Goal: Information Seeking & Learning: Learn about a topic

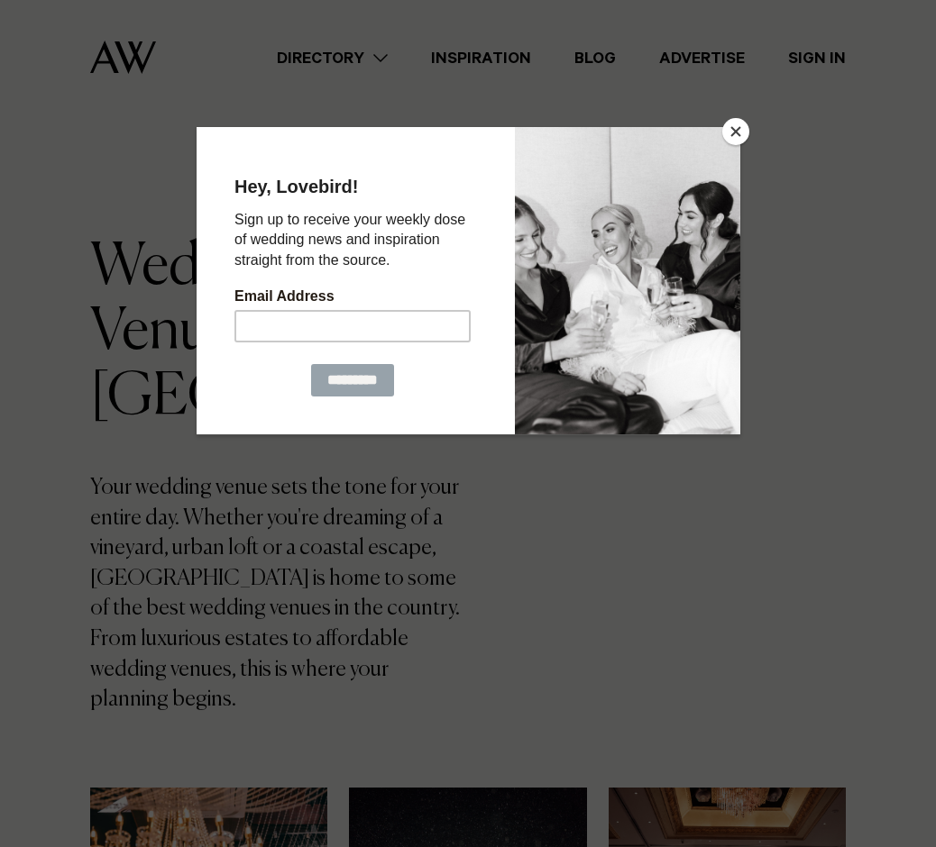
click at [735, 131] on button "Close" at bounding box center [735, 131] width 27 height 27
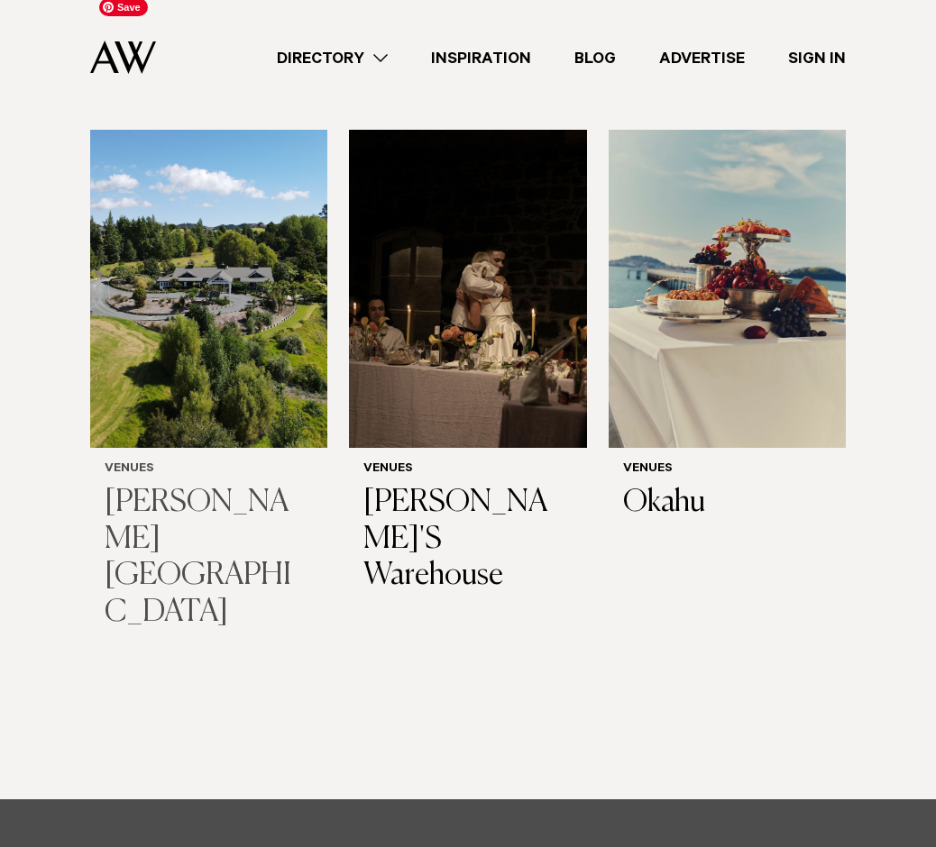
scroll to position [7993, 0]
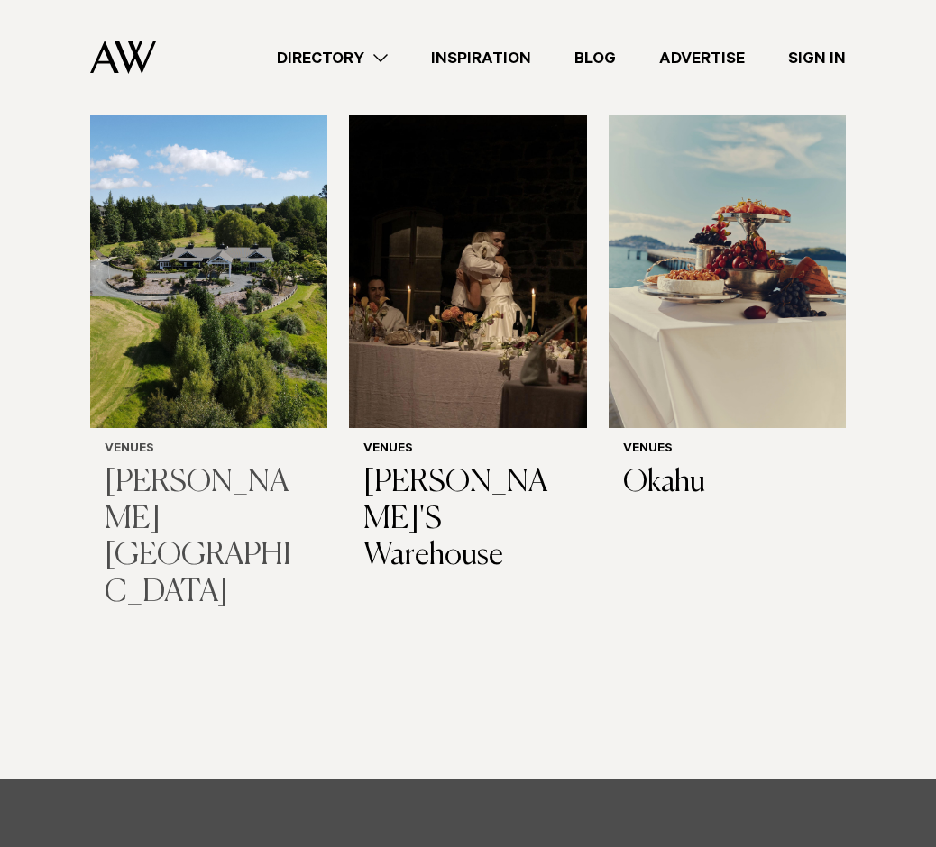
click at [148, 189] on img at bounding box center [208, 269] width 237 height 318
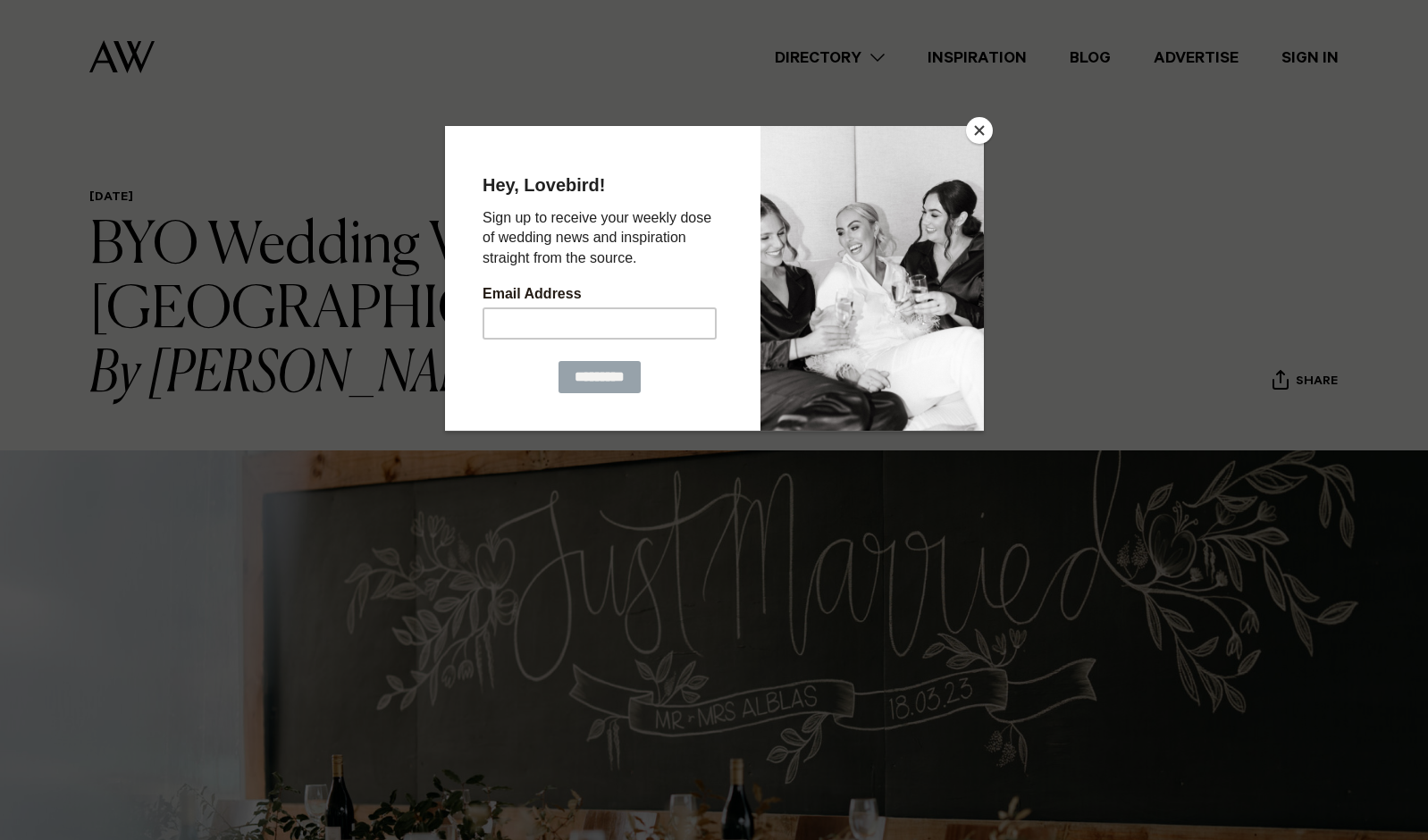
click at [927, 124] on button "Close" at bounding box center [979, 130] width 27 height 27
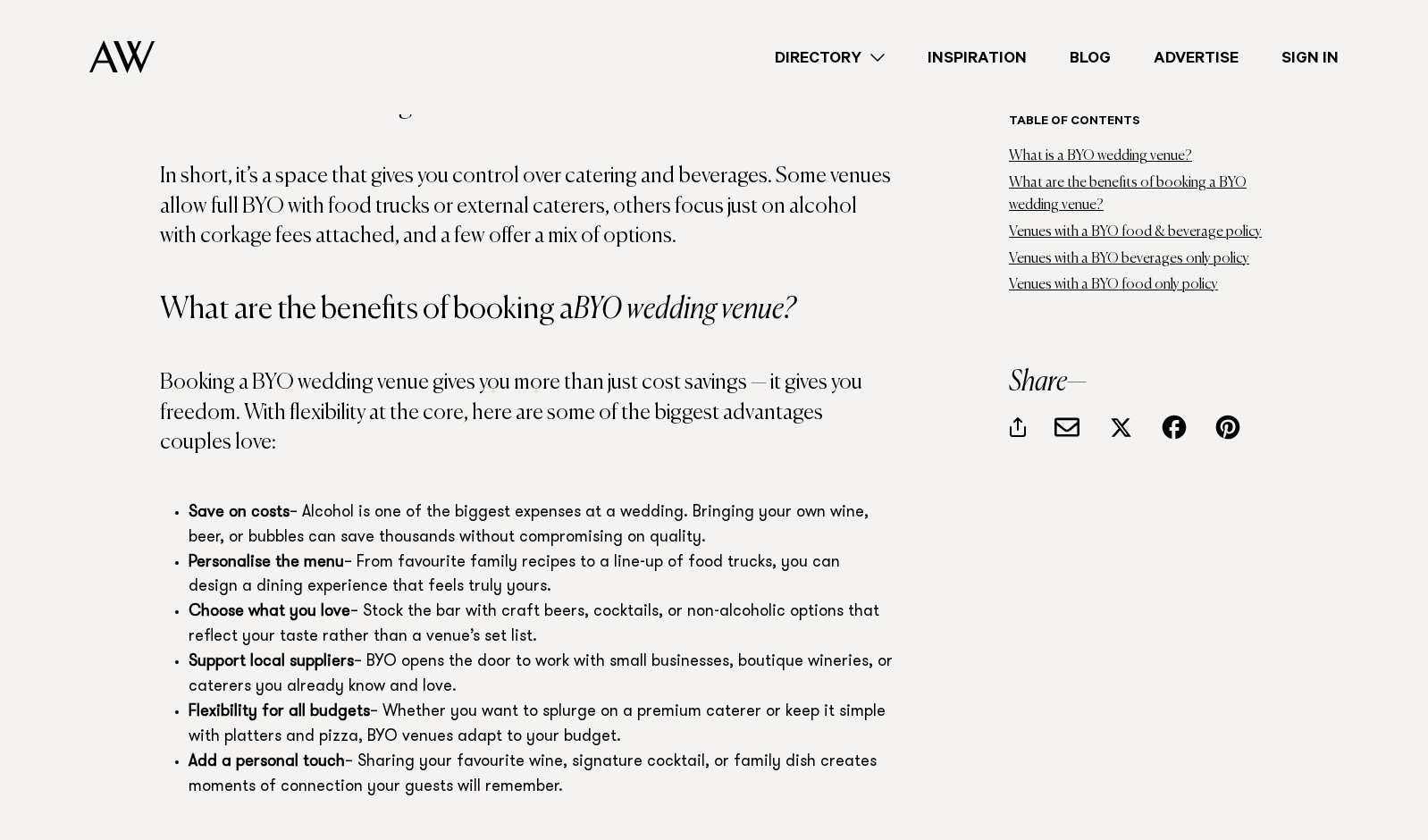
scroll to position [1962, 0]
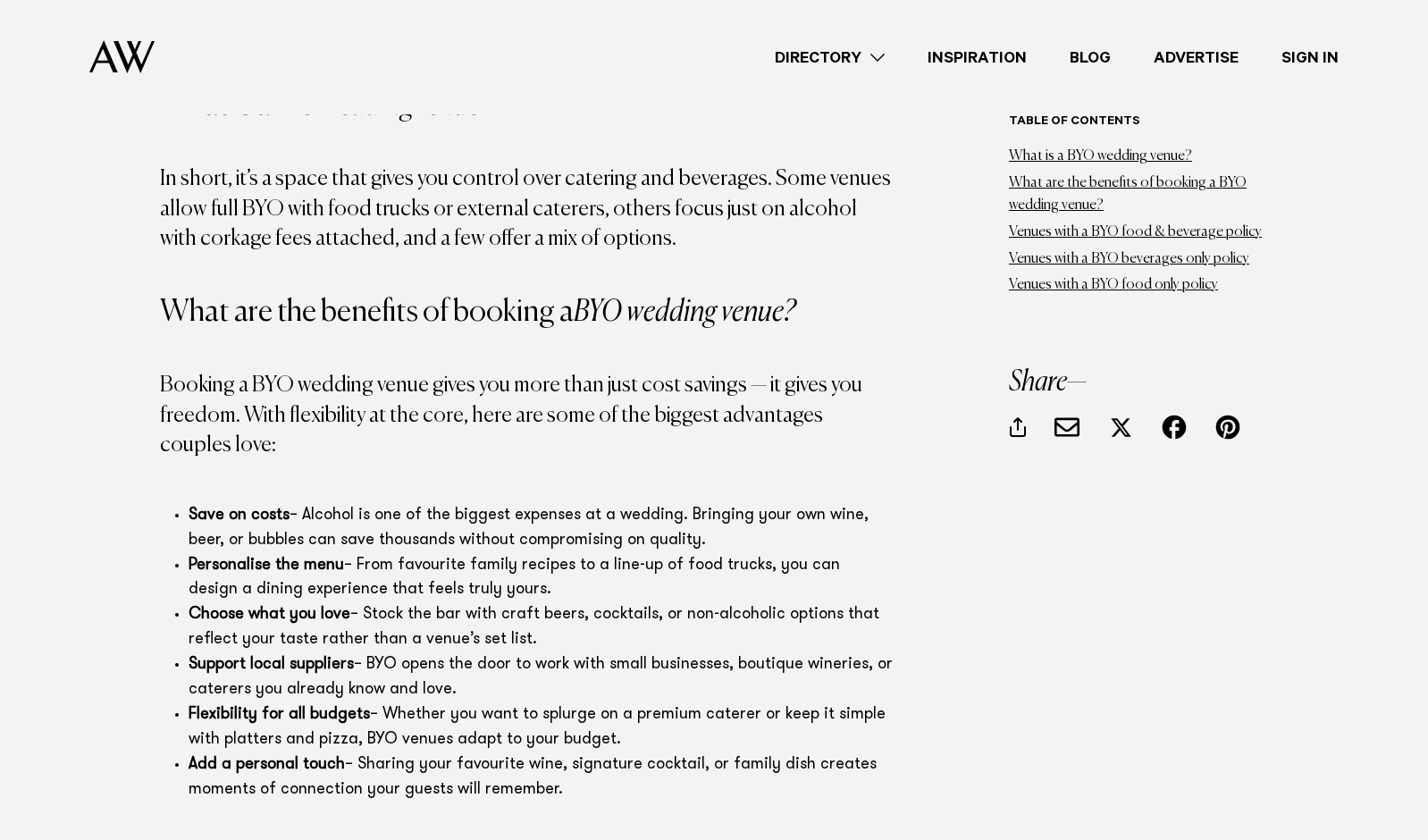
click at [763, 165] on p "In short, it’s a space that gives you control over catering and beverages. Some…" at bounding box center [526, 209] width 733 height 90
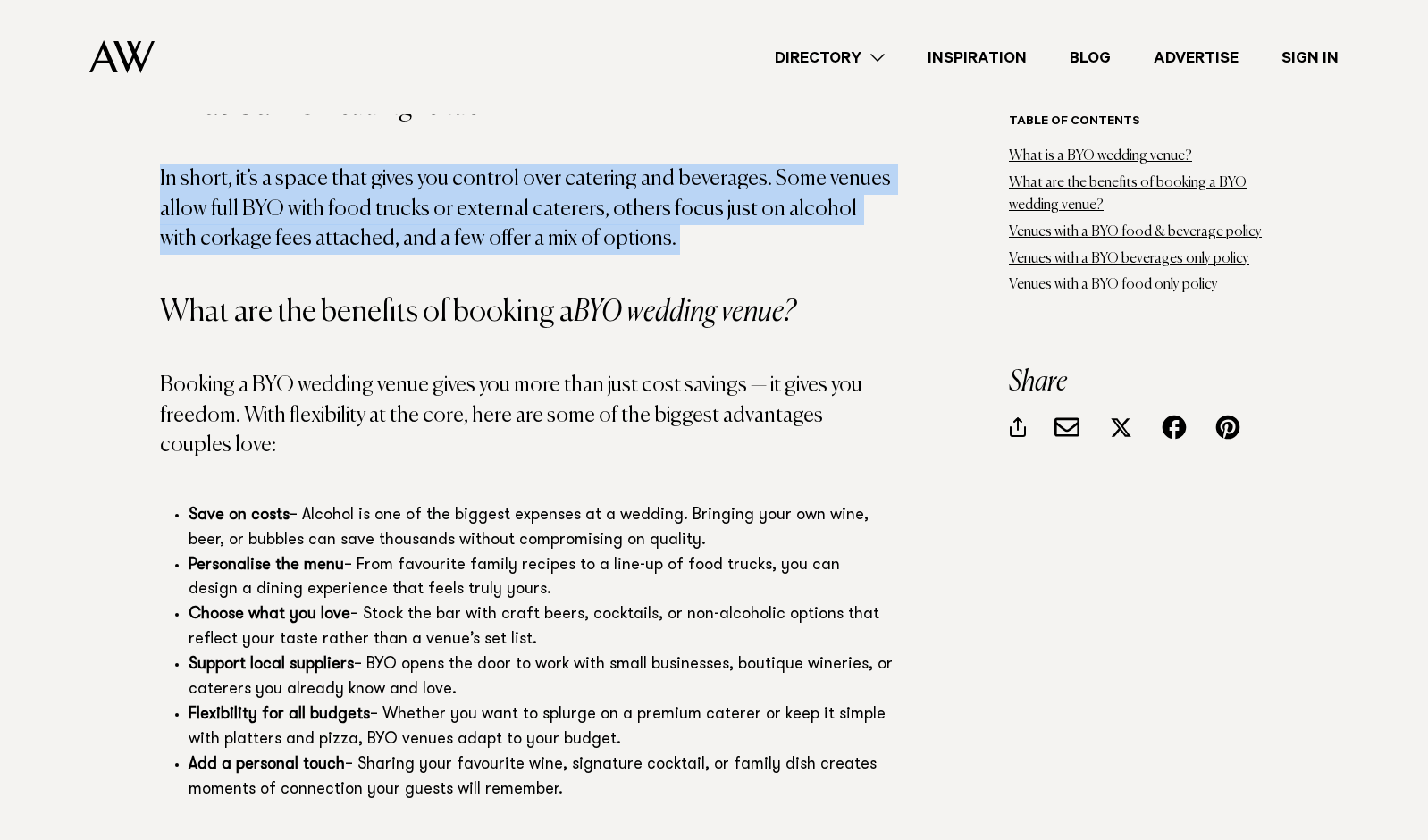
click at [763, 165] on p "In short, it’s a space that gives you control over catering and beverages. Some…" at bounding box center [526, 209] width 733 height 90
click at [673, 175] on p "In short, it’s a space that gives you control over catering and beverages. Some…" at bounding box center [526, 209] width 733 height 90
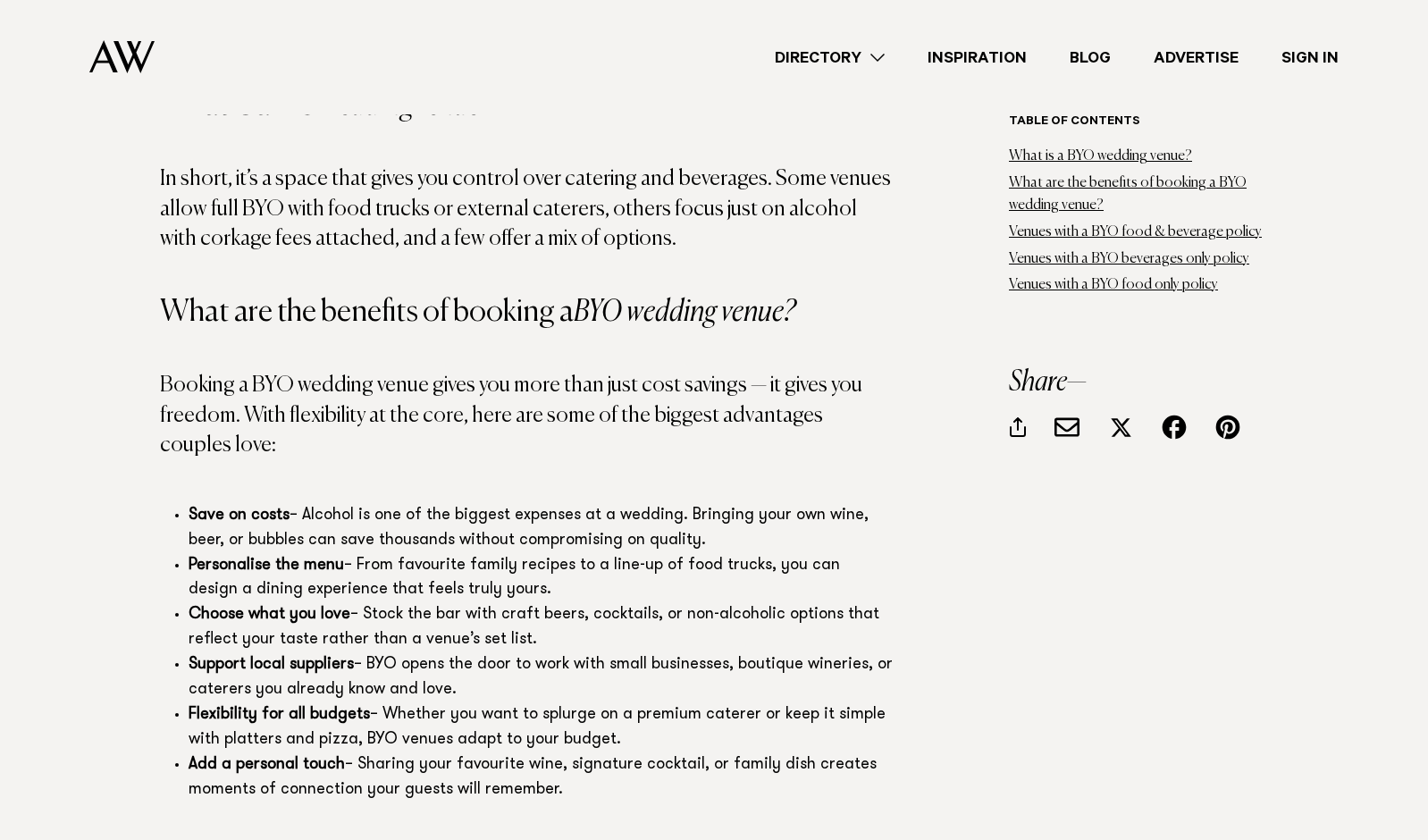
click at [673, 175] on p "In short, it’s a space that gives you control over catering and beverages. Some…" at bounding box center [526, 209] width 733 height 90
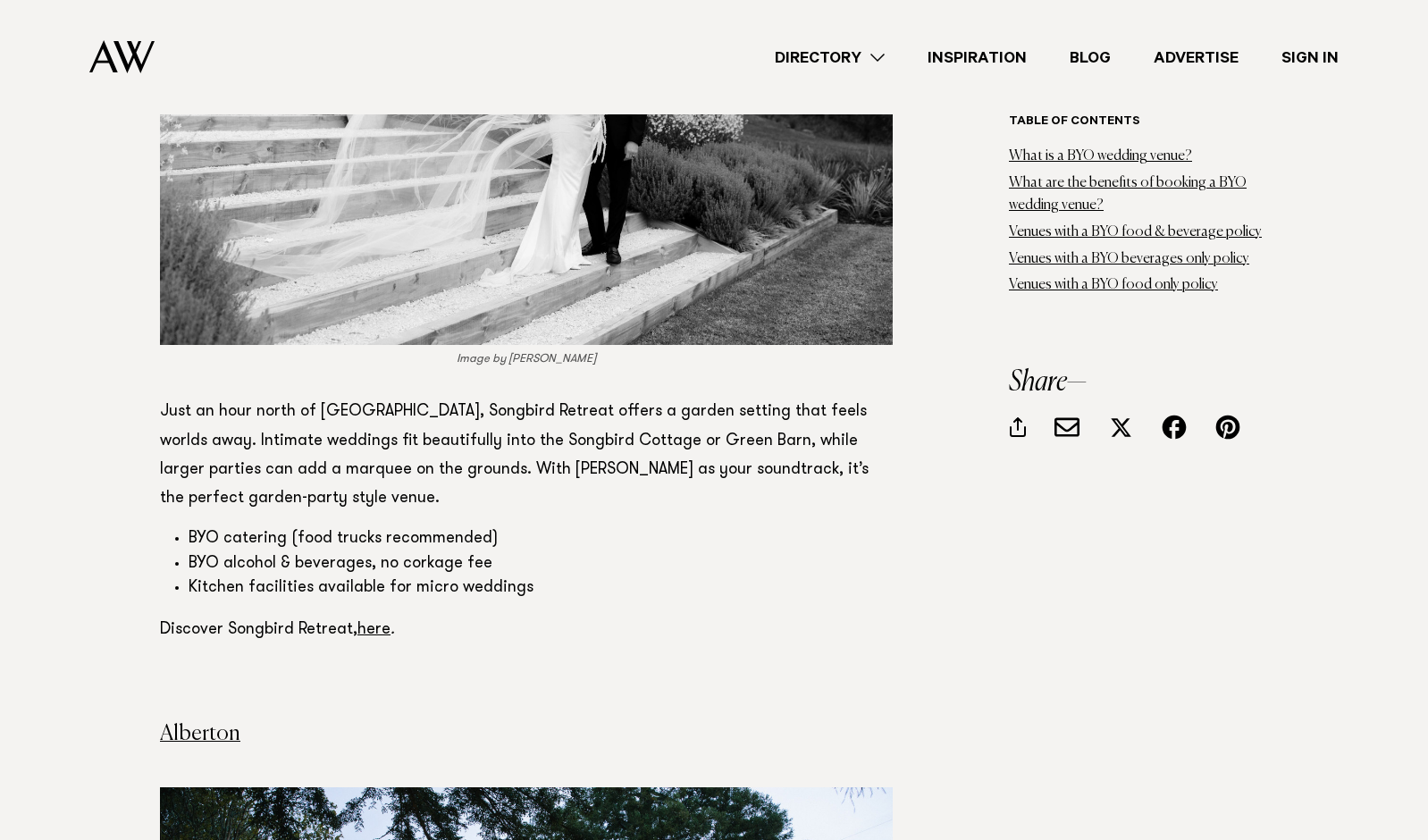
scroll to position [6001, 0]
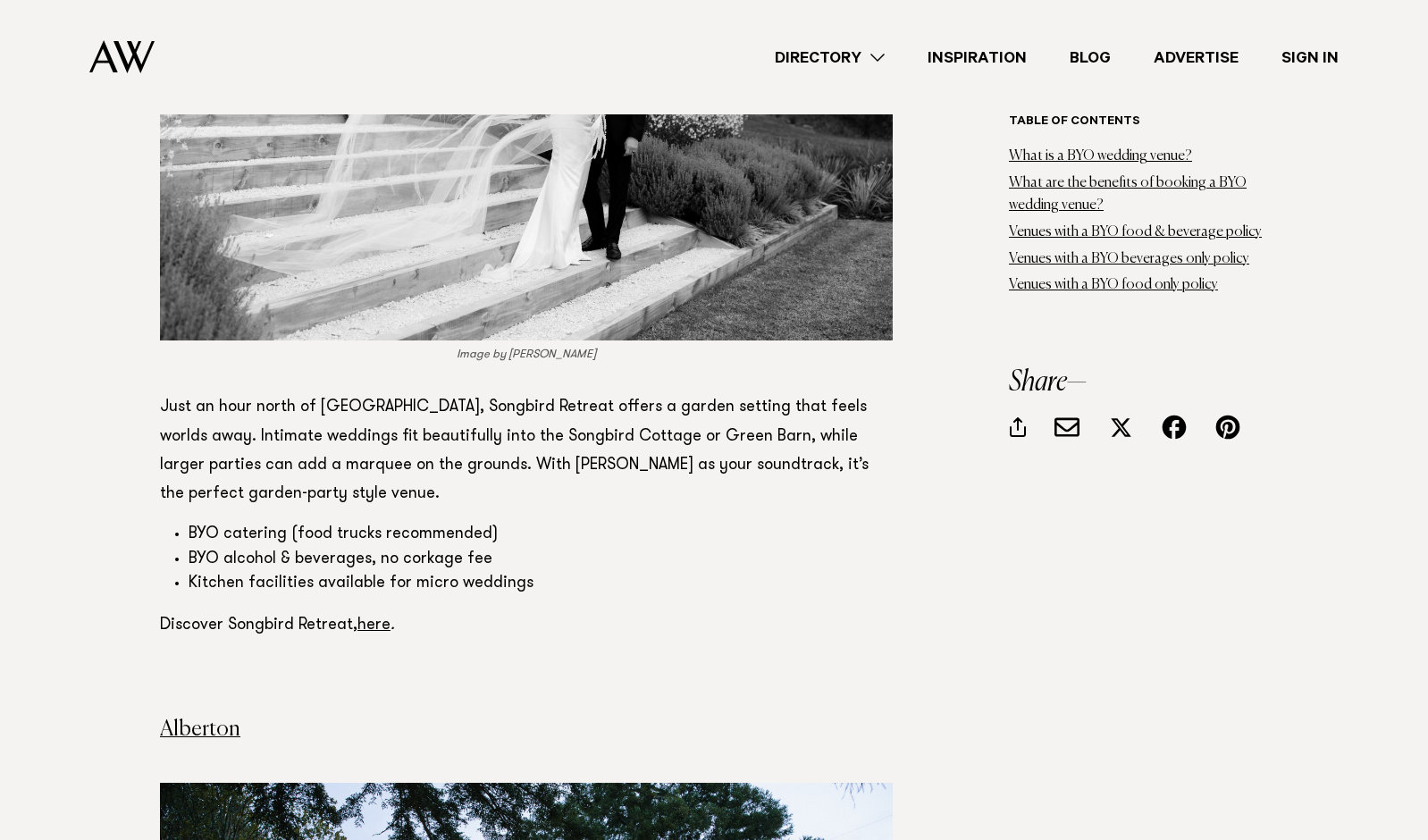
click at [591, 394] on p "Just an hour north of Auckland, Songbird Retreat offers a garden setting that f…" at bounding box center [526, 450] width 733 height 114
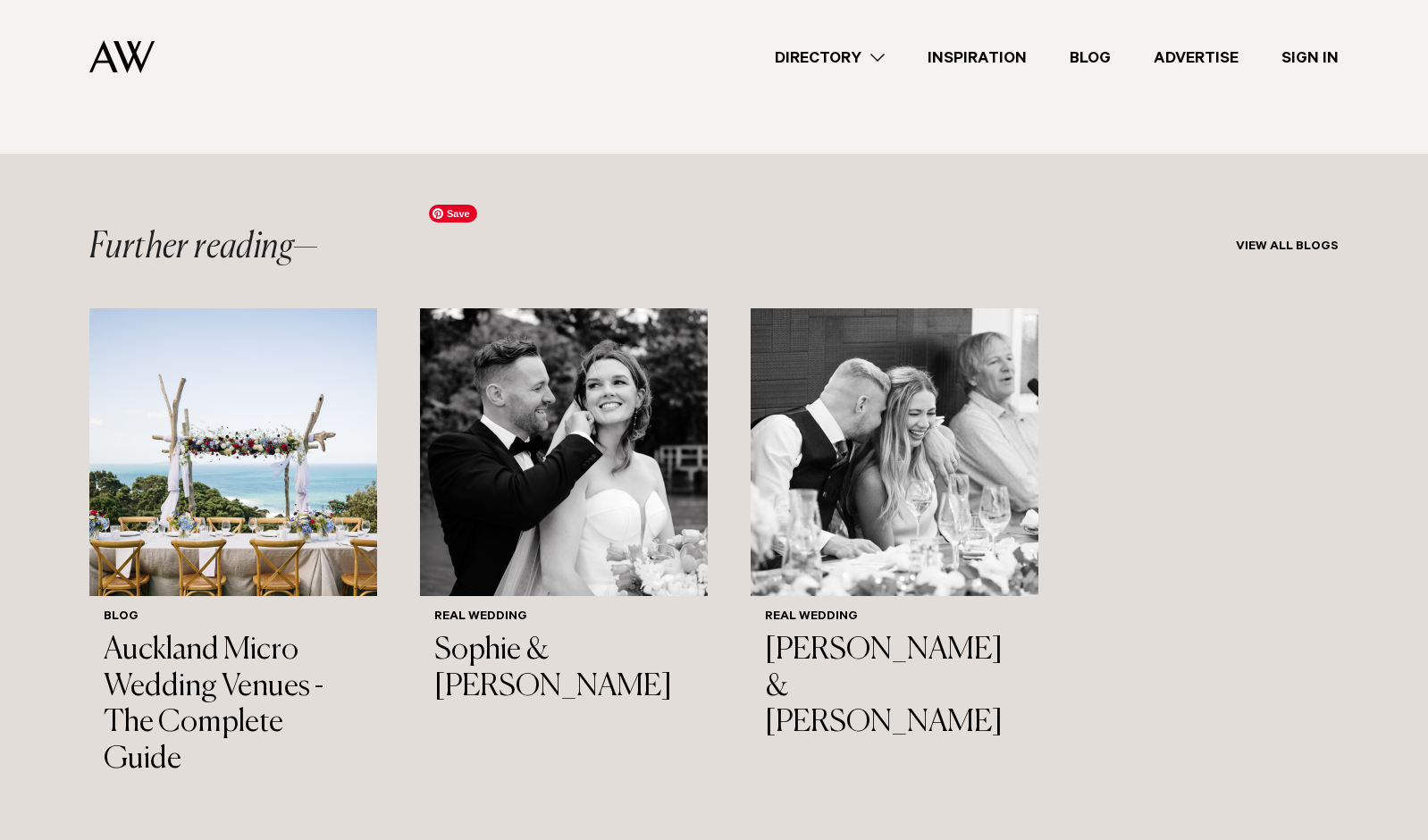
scroll to position [11594, 0]
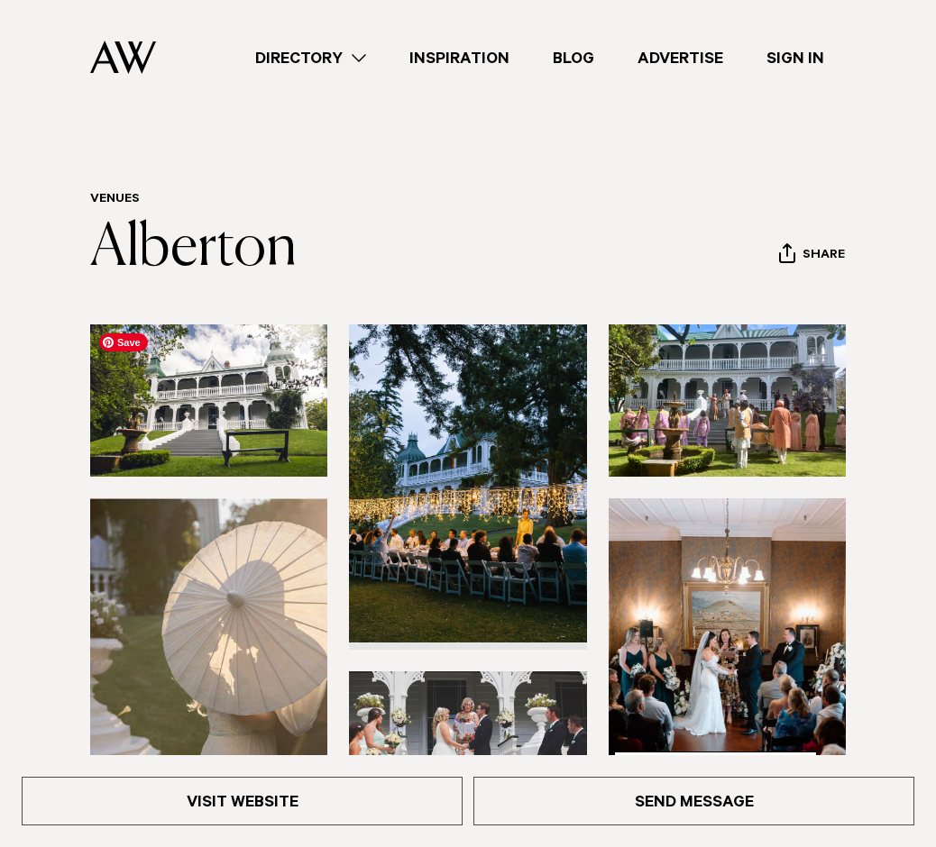
click at [242, 399] on img at bounding box center [208, 400] width 237 height 152
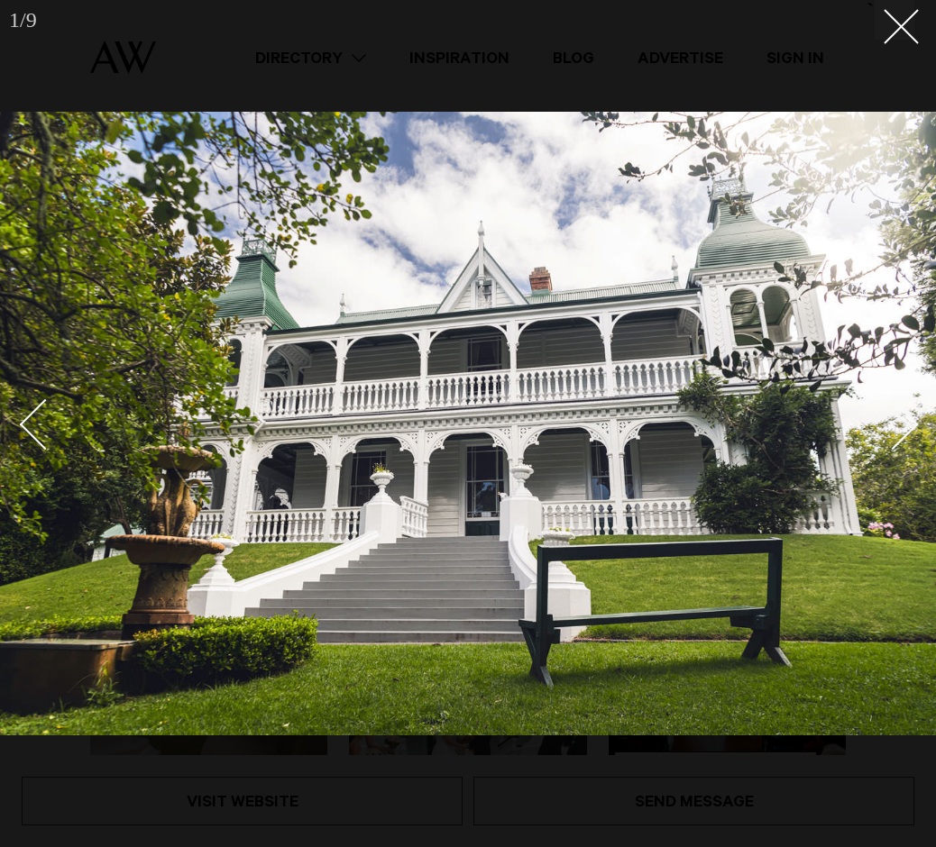
click at [891, 441] on div "Next slide" at bounding box center [892, 424] width 51 height 51
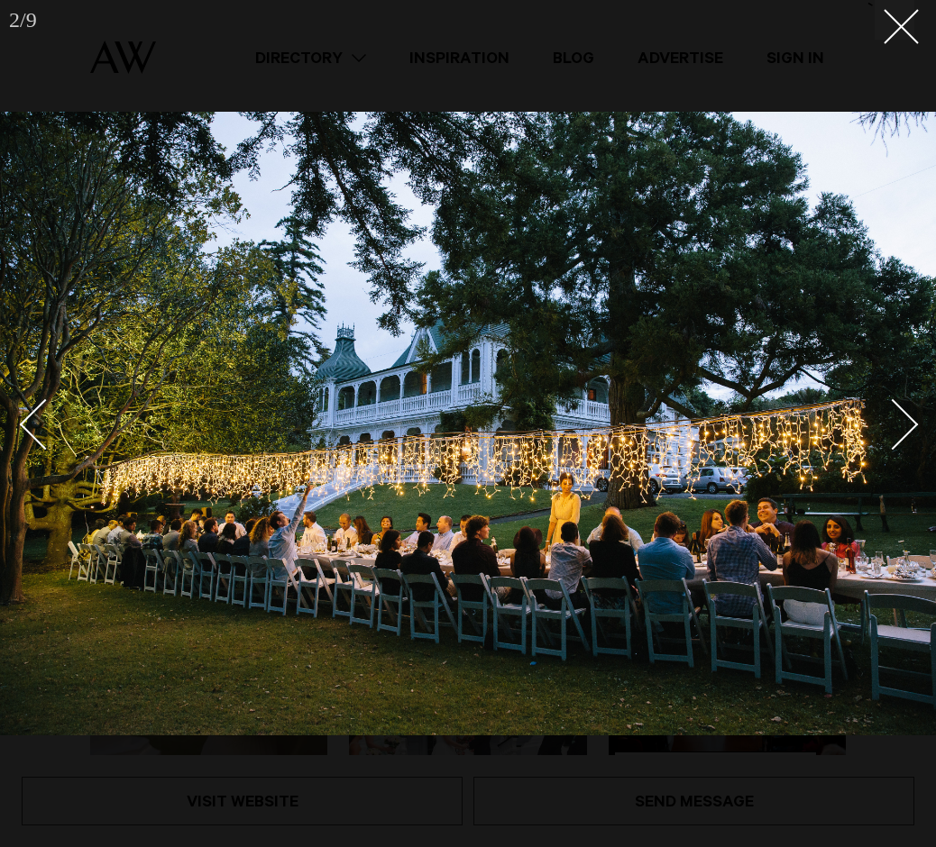
click at [908, 426] on div "Next slide" at bounding box center [892, 424] width 51 height 51
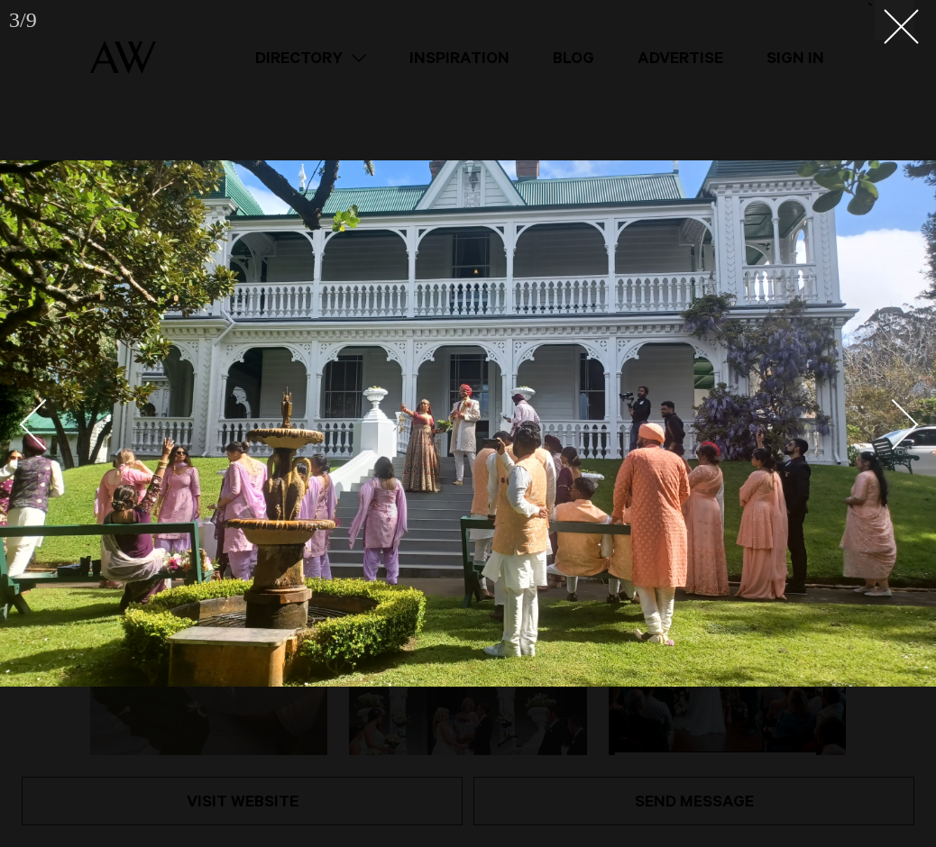
click at [908, 426] on div "Next slide" at bounding box center [892, 424] width 51 height 51
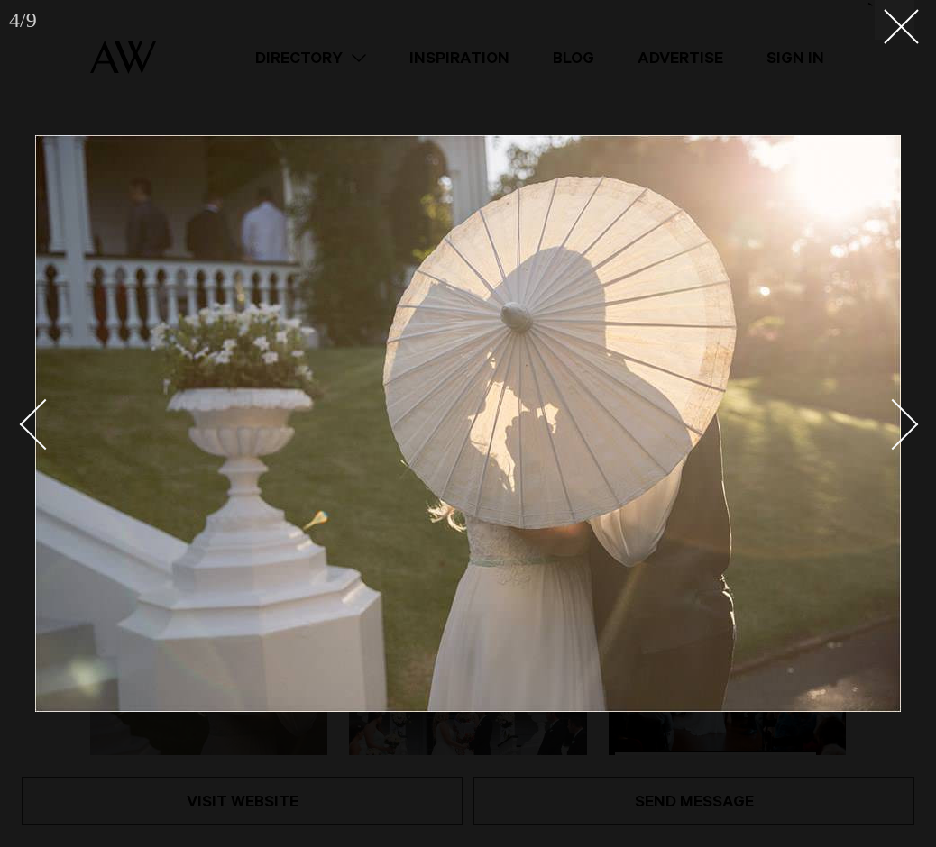
click at [908, 426] on div "Next slide" at bounding box center [892, 424] width 51 height 51
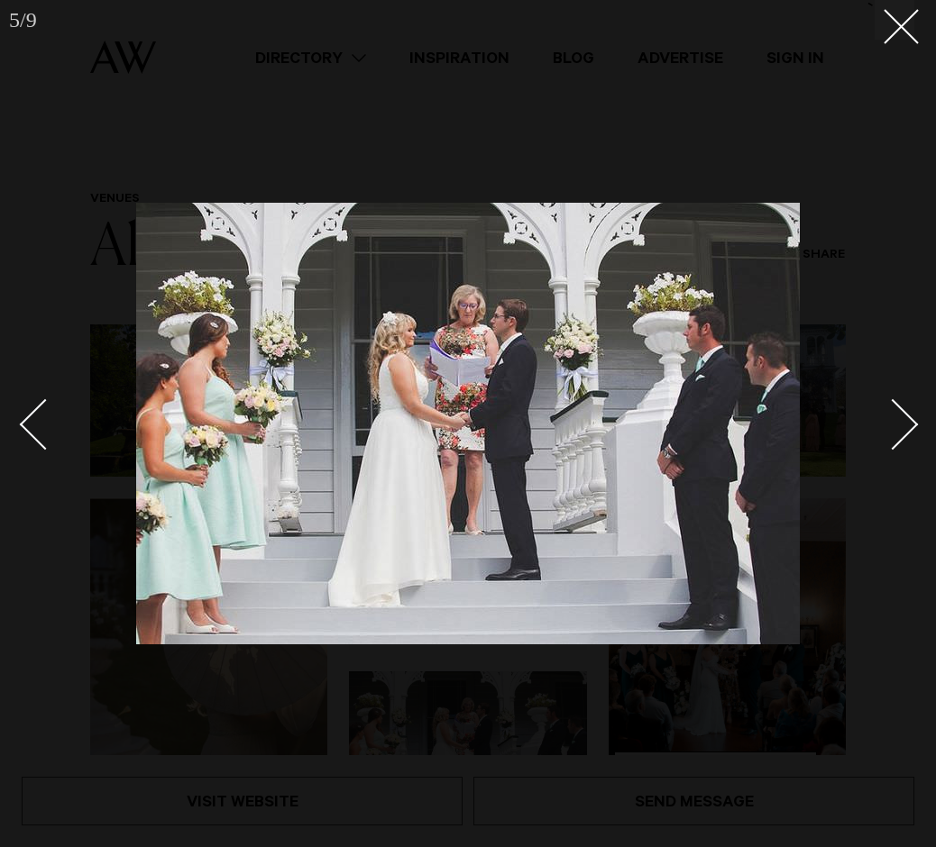
click at [908, 426] on div "Next slide" at bounding box center [892, 424] width 51 height 51
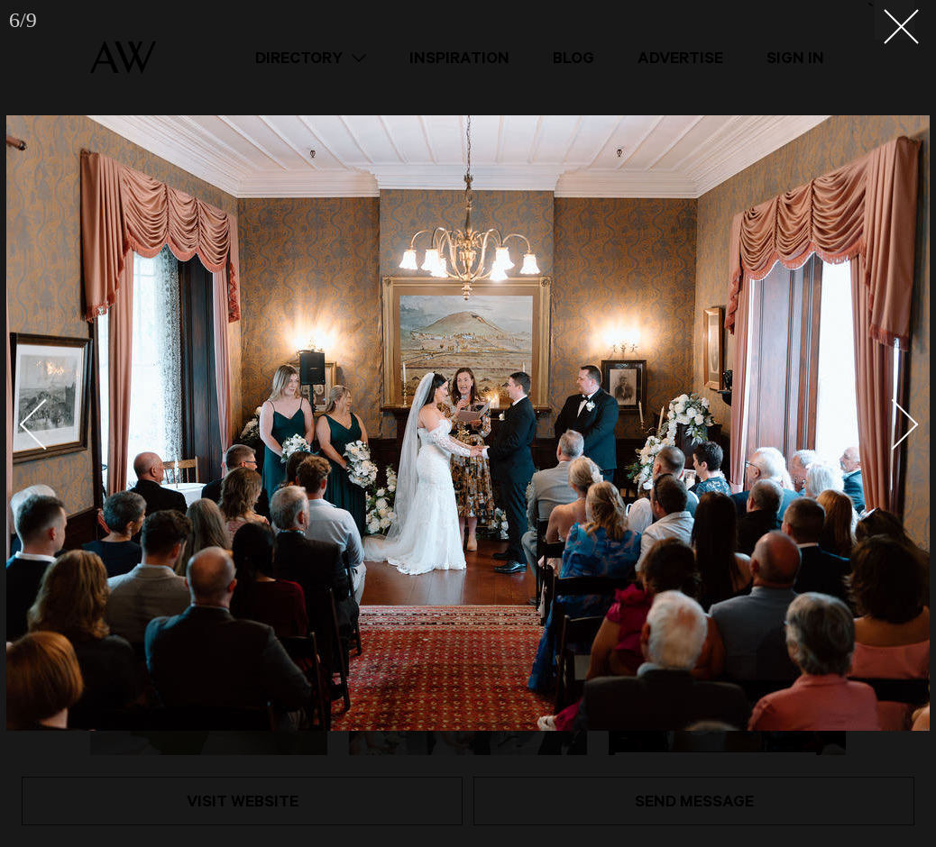
click at [908, 426] on div "Next slide" at bounding box center [892, 424] width 51 height 51
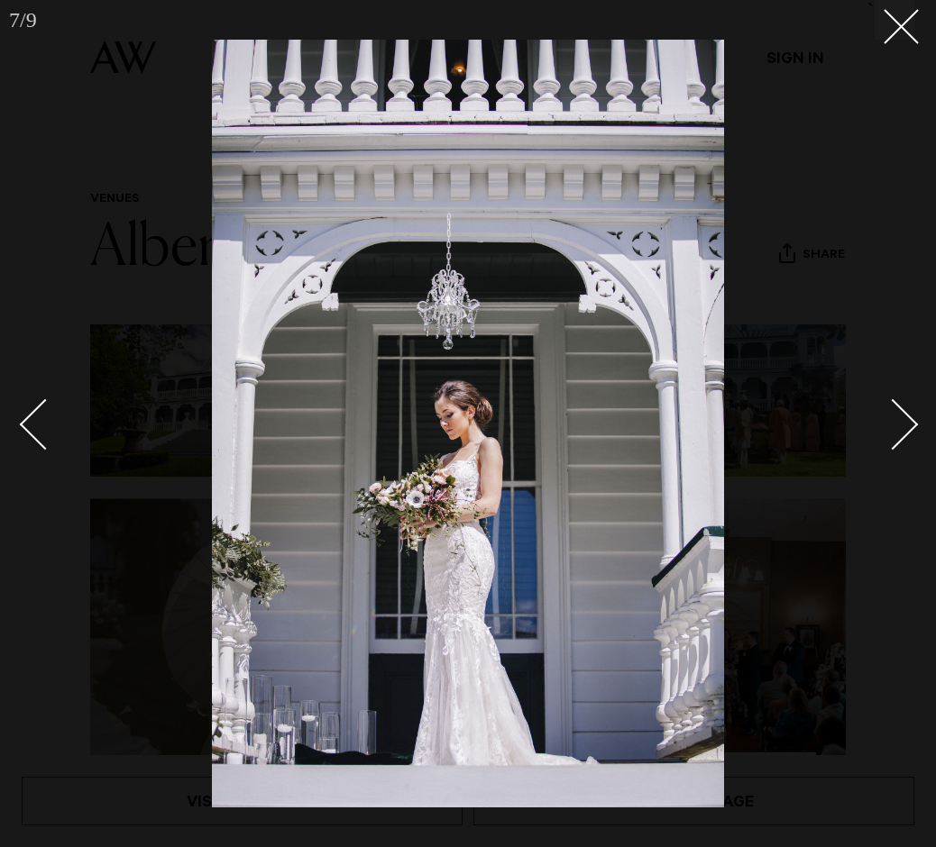
click at [908, 426] on div "Next slide" at bounding box center [892, 424] width 51 height 51
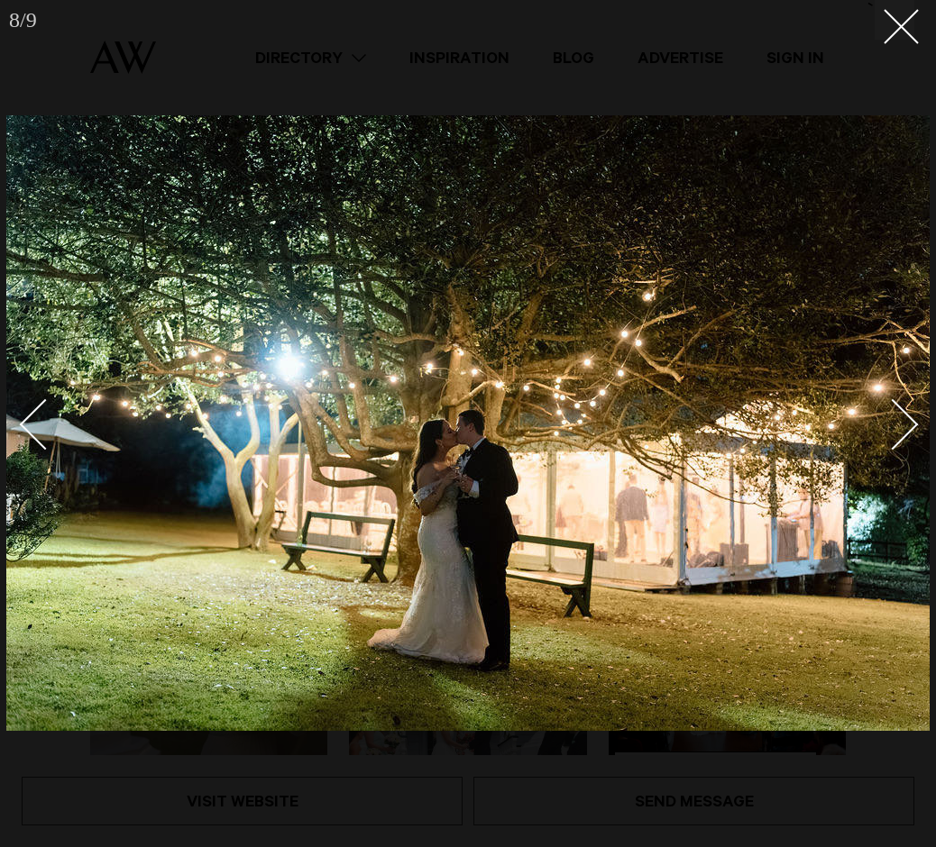
click at [908, 426] on div "Next slide" at bounding box center [892, 424] width 51 height 51
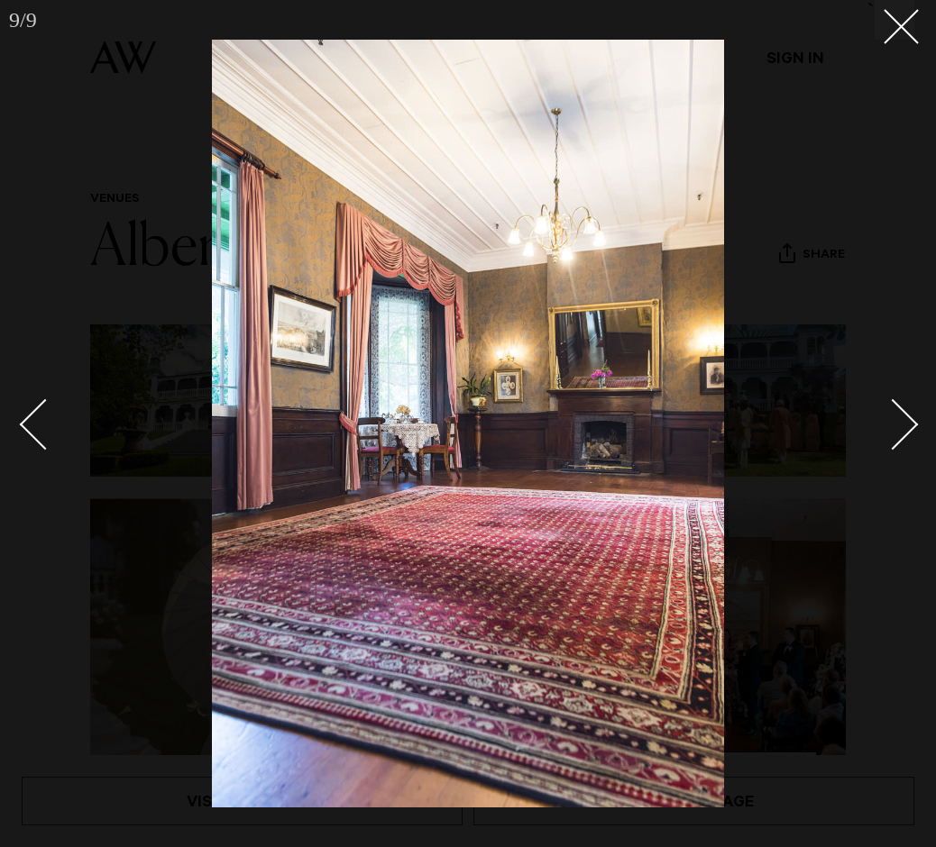
click at [908, 426] on div "Next slide" at bounding box center [892, 424] width 51 height 51
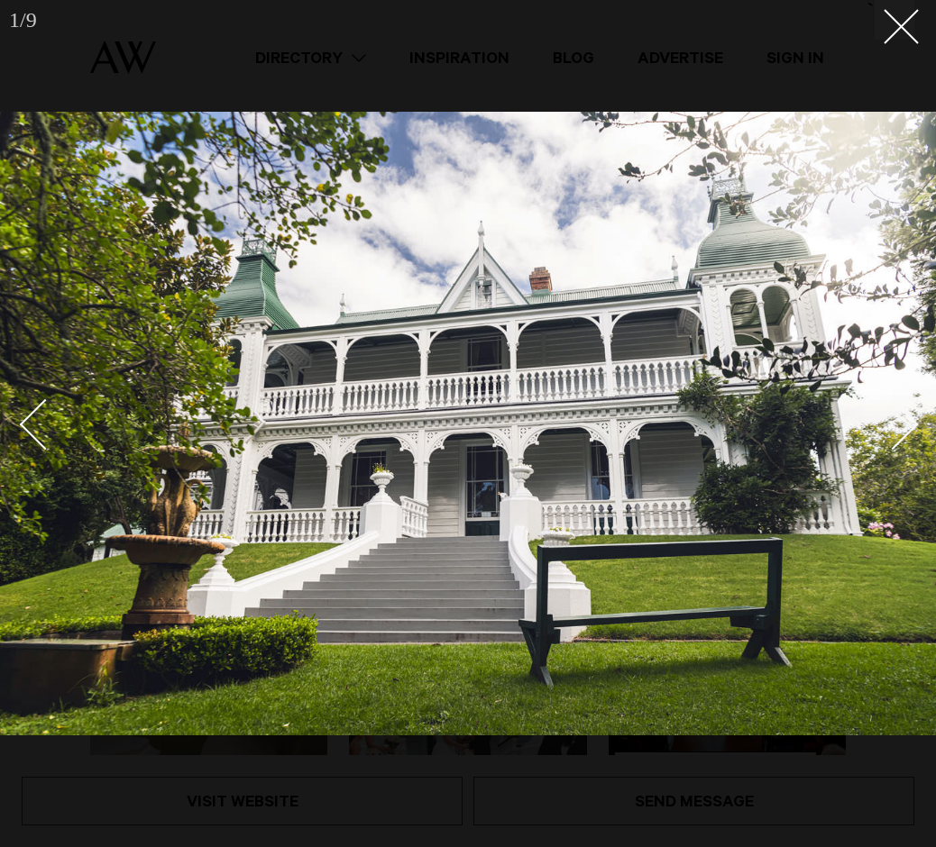
click at [908, 426] on div "Next slide" at bounding box center [892, 424] width 51 height 51
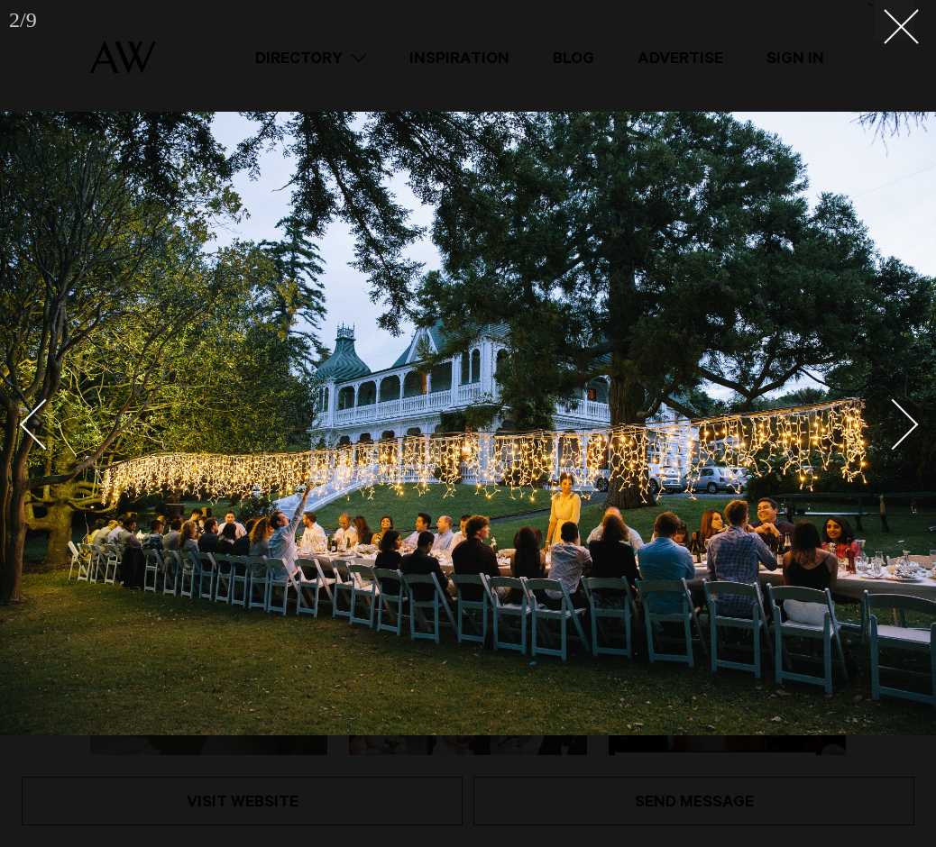
click at [908, 426] on div "Next slide" at bounding box center [892, 424] width 51 height 51
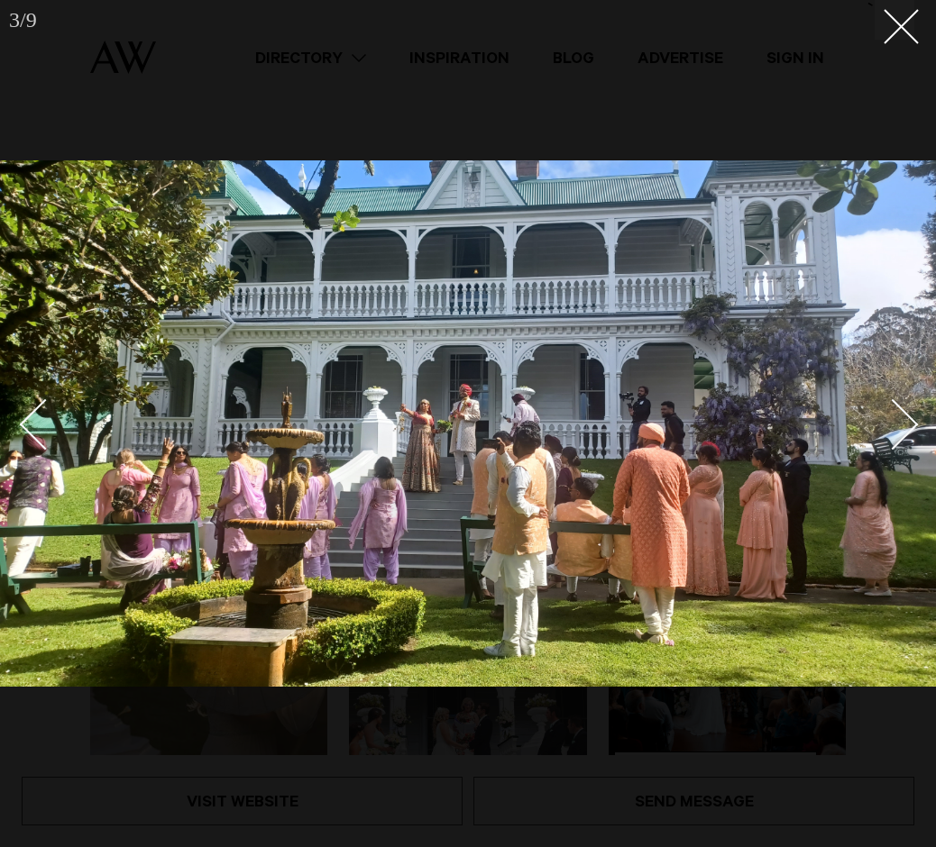
click at [908, 426] on div "Next slide" at bounding box center [892, 424] width 51 height 51
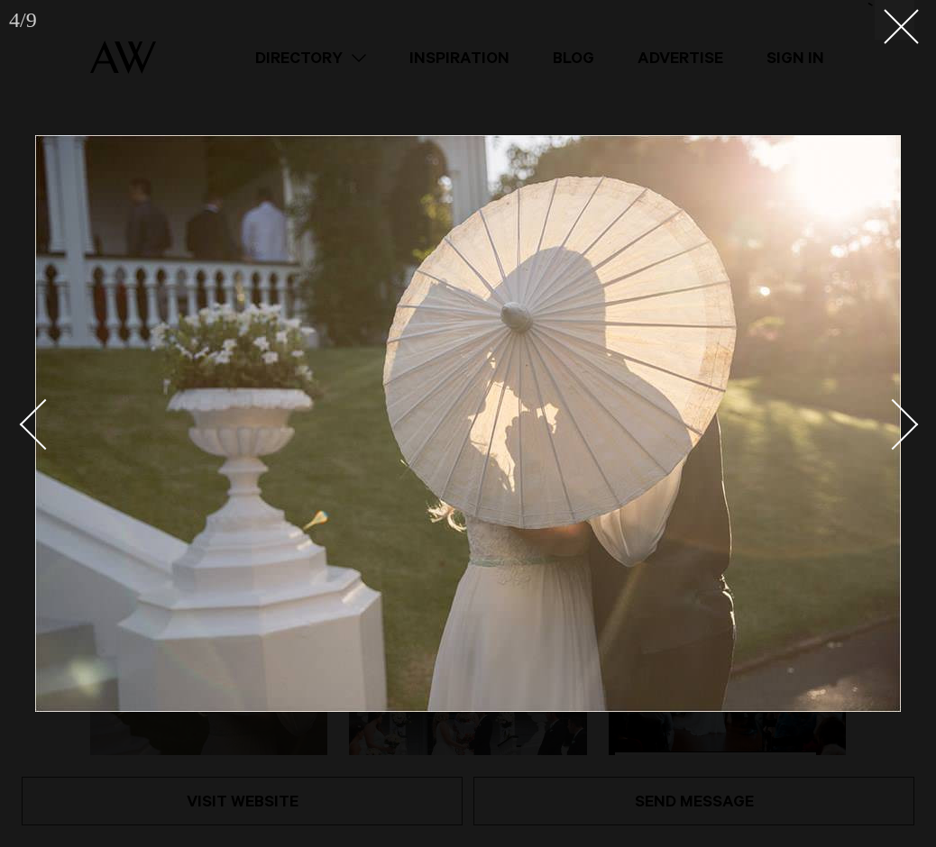
click at [908, 426] on div "Next slide" at bounding box center [892, 424] width 51 height 51
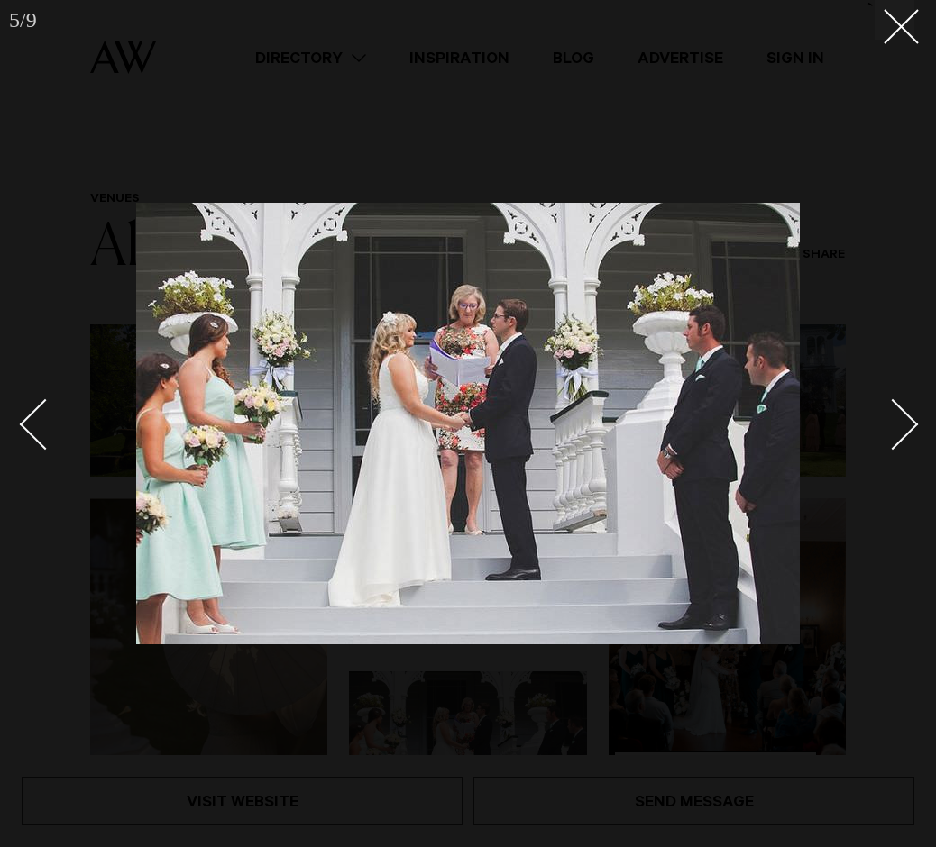
click at [908, 426] on div "Next slide" at bounding box center [892, 424] width 51 height 51
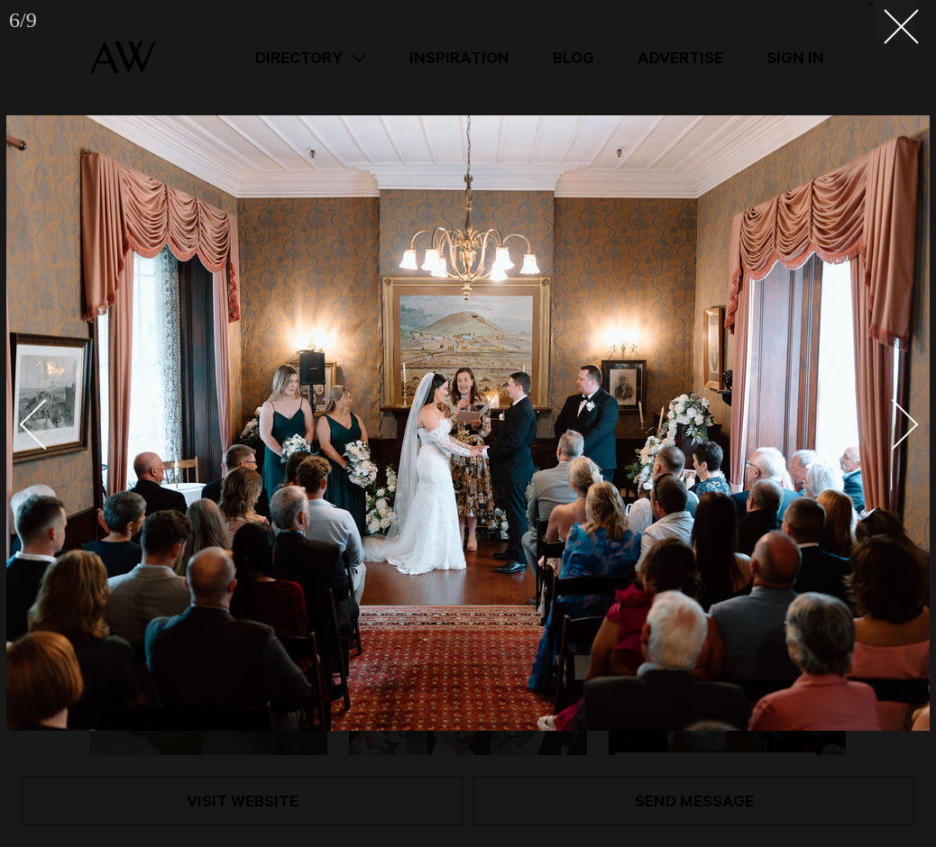
click at [908, 426] on div "Next slide" at bounding box center [892, 424] width 51 height 51
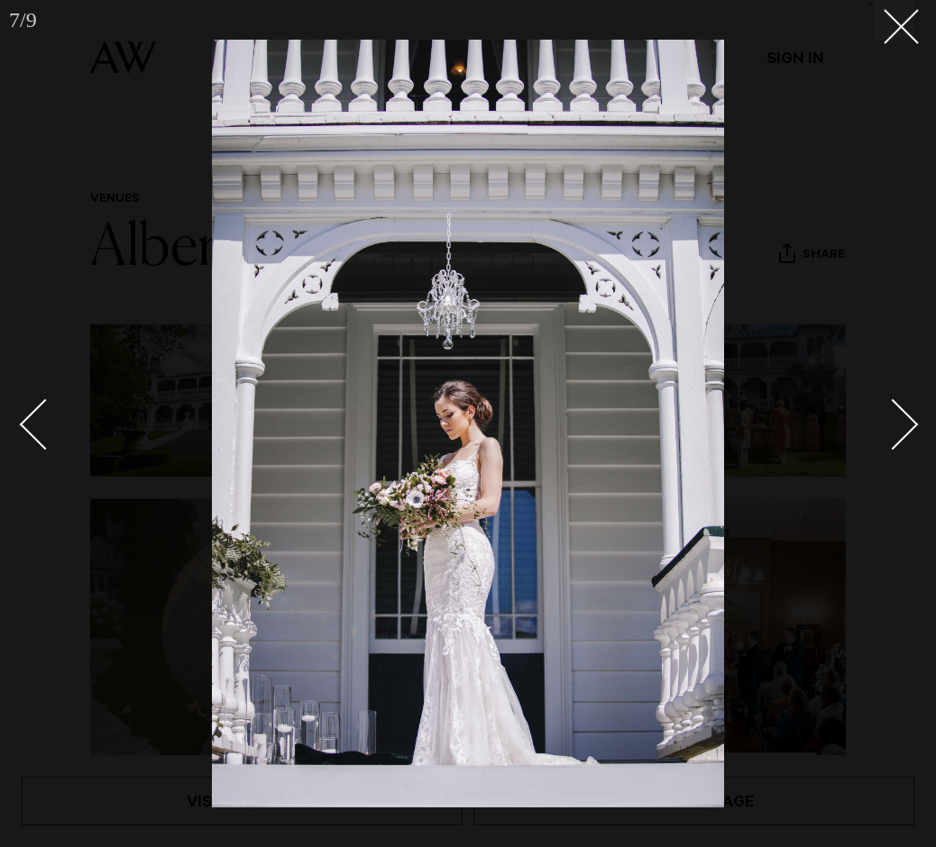
click at [921, 295] on div at bounding box center [468, 423] width 936 height 847
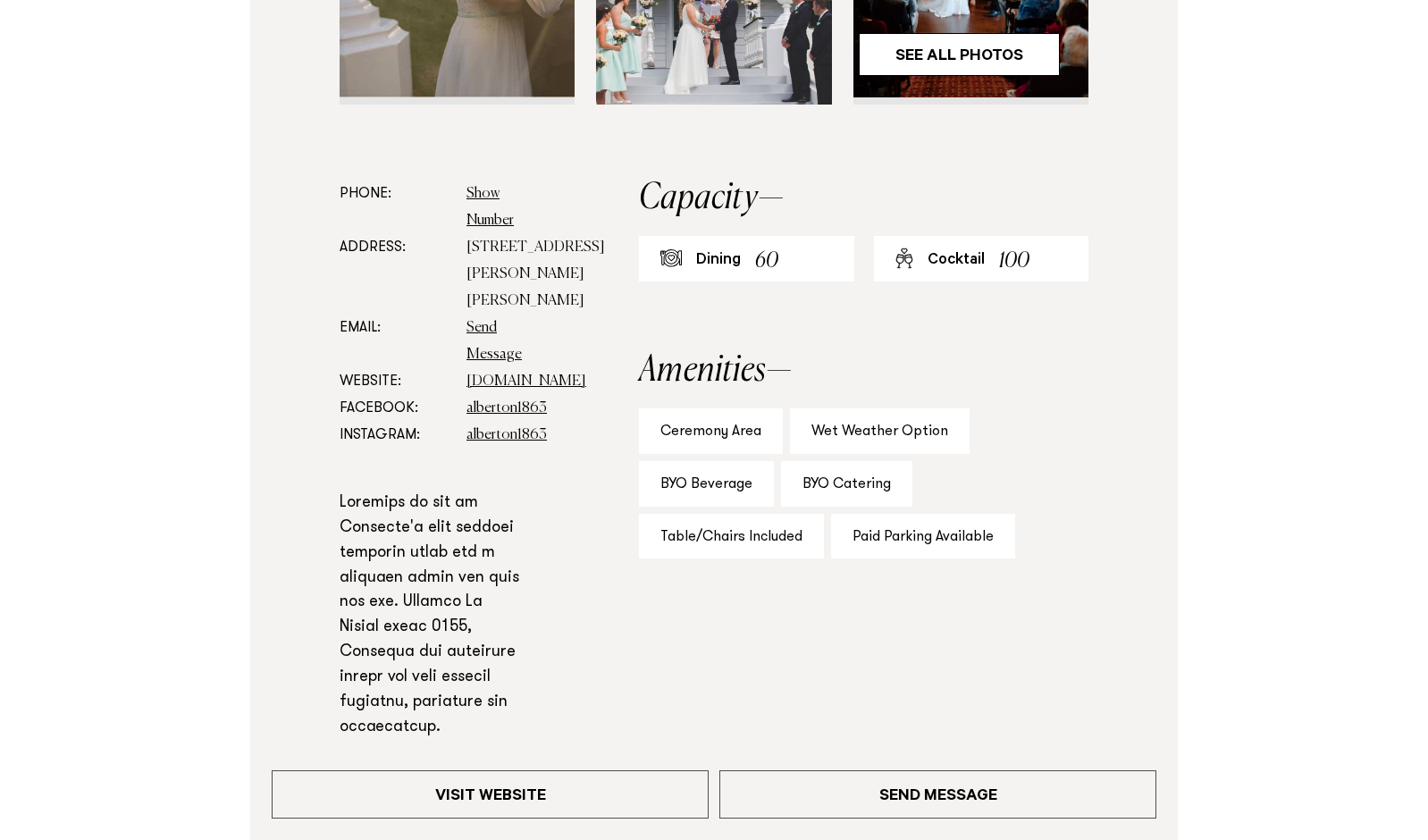
scroll to position [715, 0]
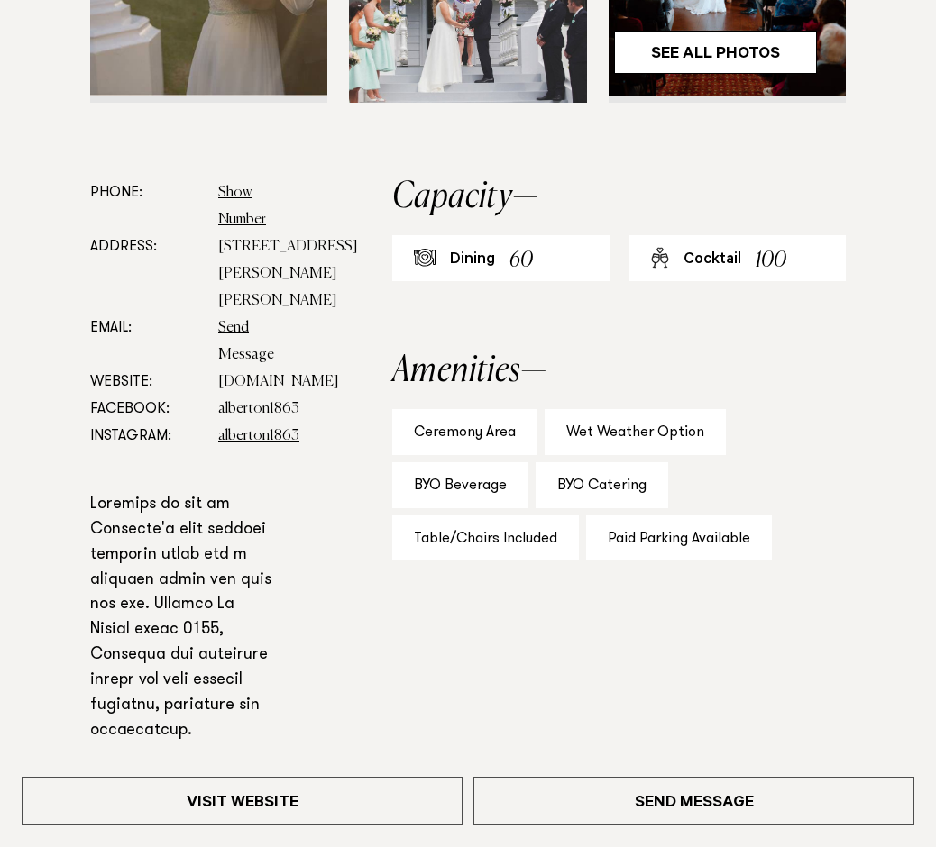
click at [254, 396] on dd "www.visitheritage.co.nz" at bounding box center [247, 382] width 58 height 27
click at [255, 389] on link "www.visitheritage.co.nz" at bounding box center [278, 382] width 121 height 14
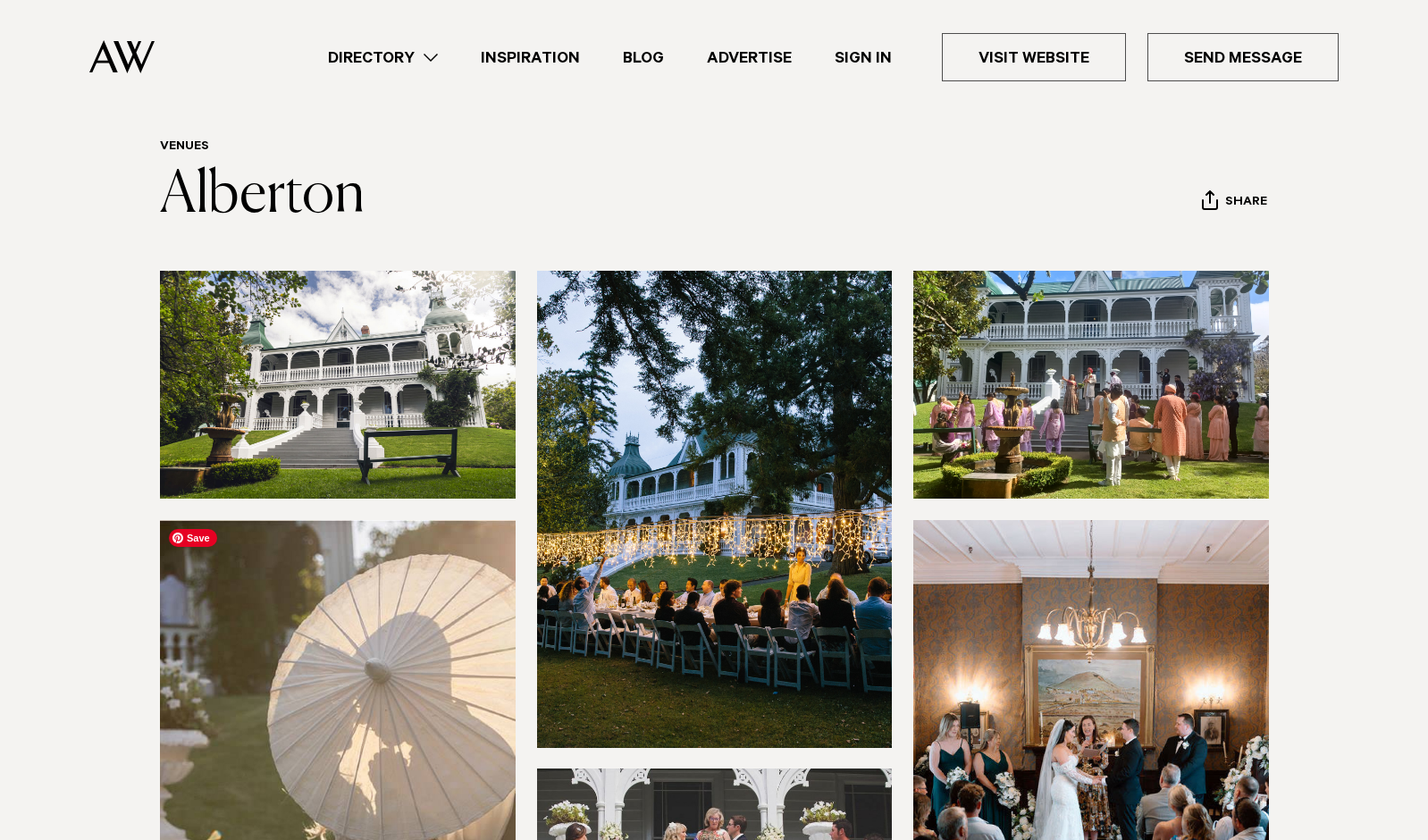
scroll to position [0, 0]
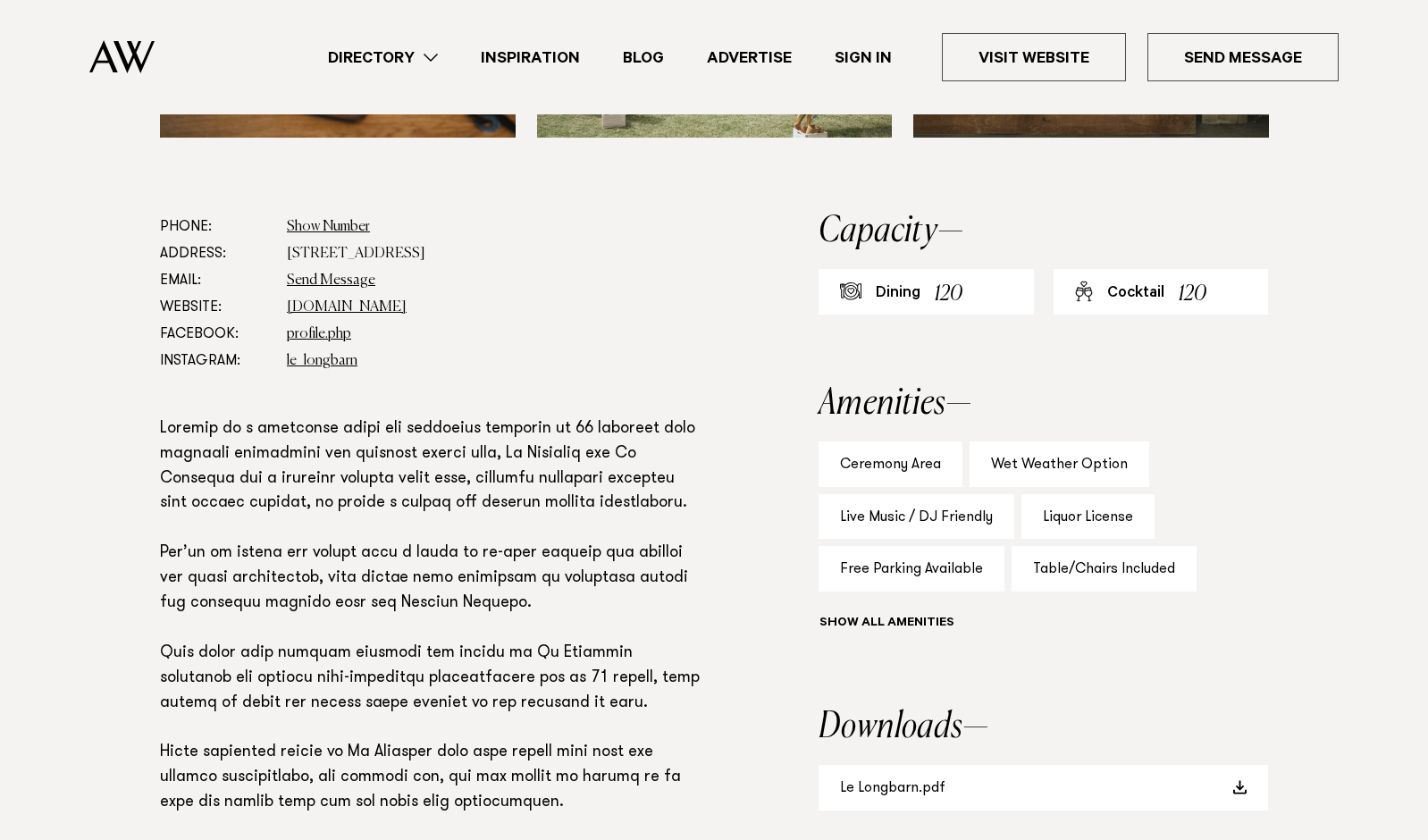
scroll to position [913, 0]
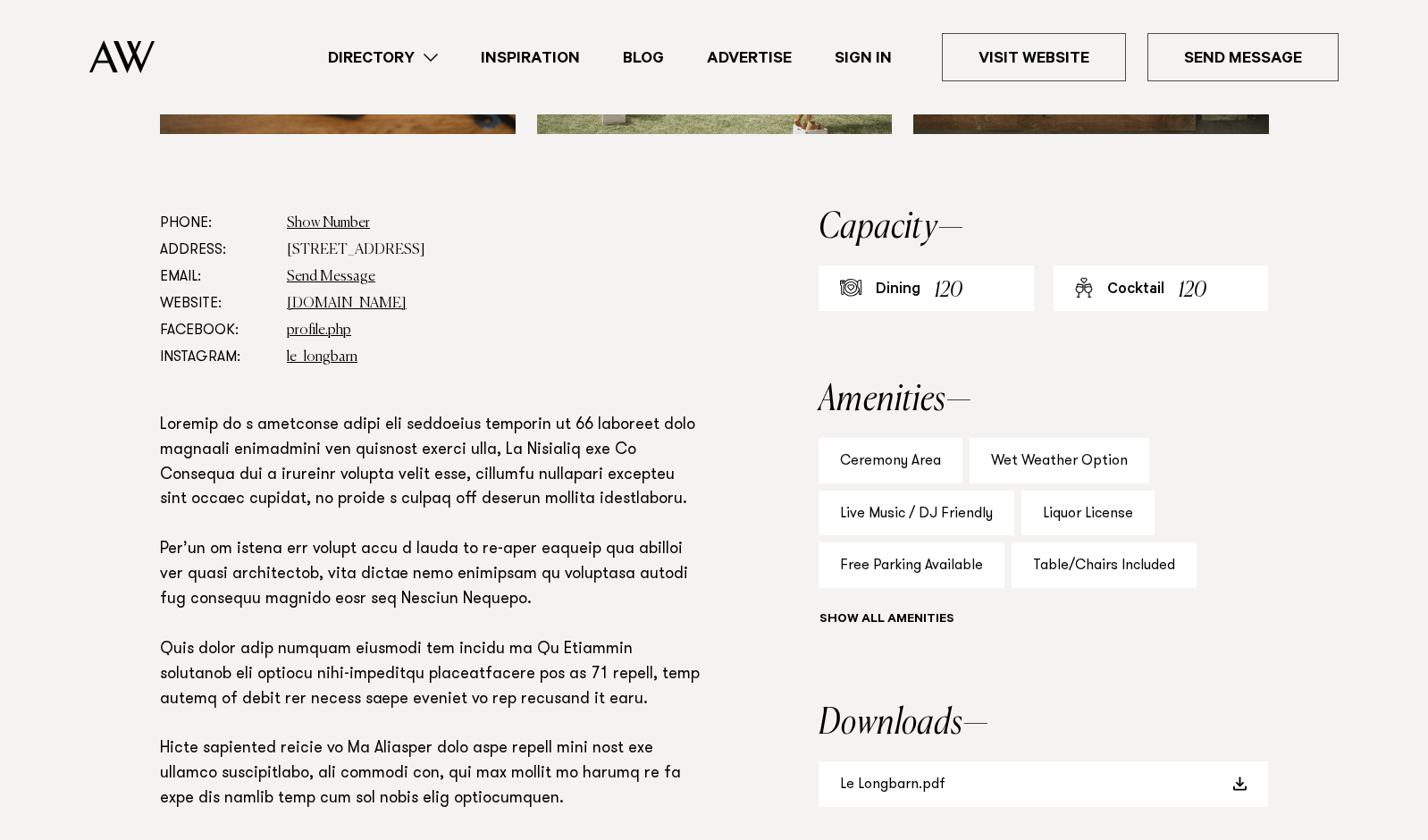
click at [436, 411] on section "Phone: Show Number 021 440 002 Address: 44 Wharfe Road, Wellsford 0975 Email: S…" at bounding box center [431, 613] width 543 height 805
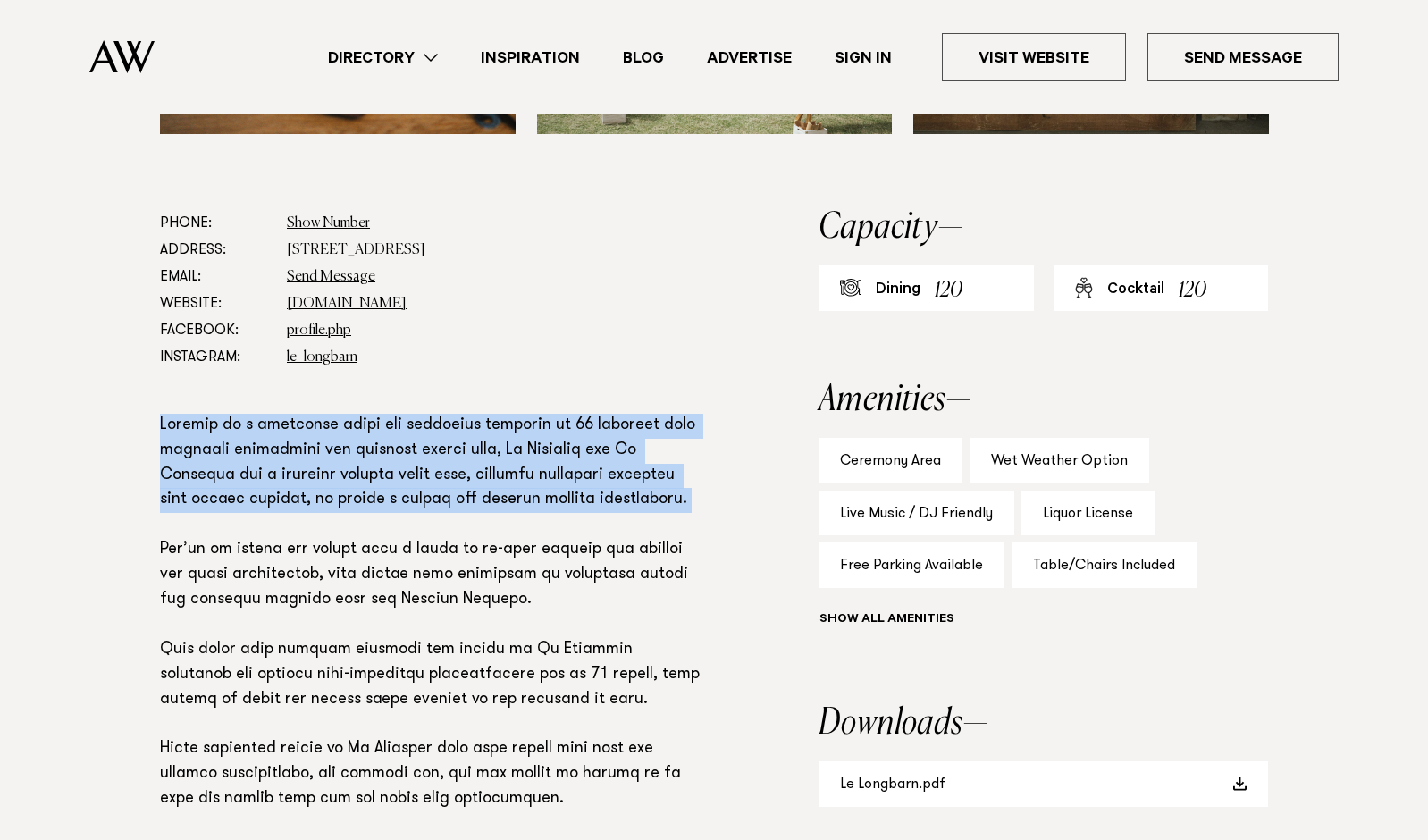
click at [439, 440] on p at bounding box center [431, 662] width 543 height 499
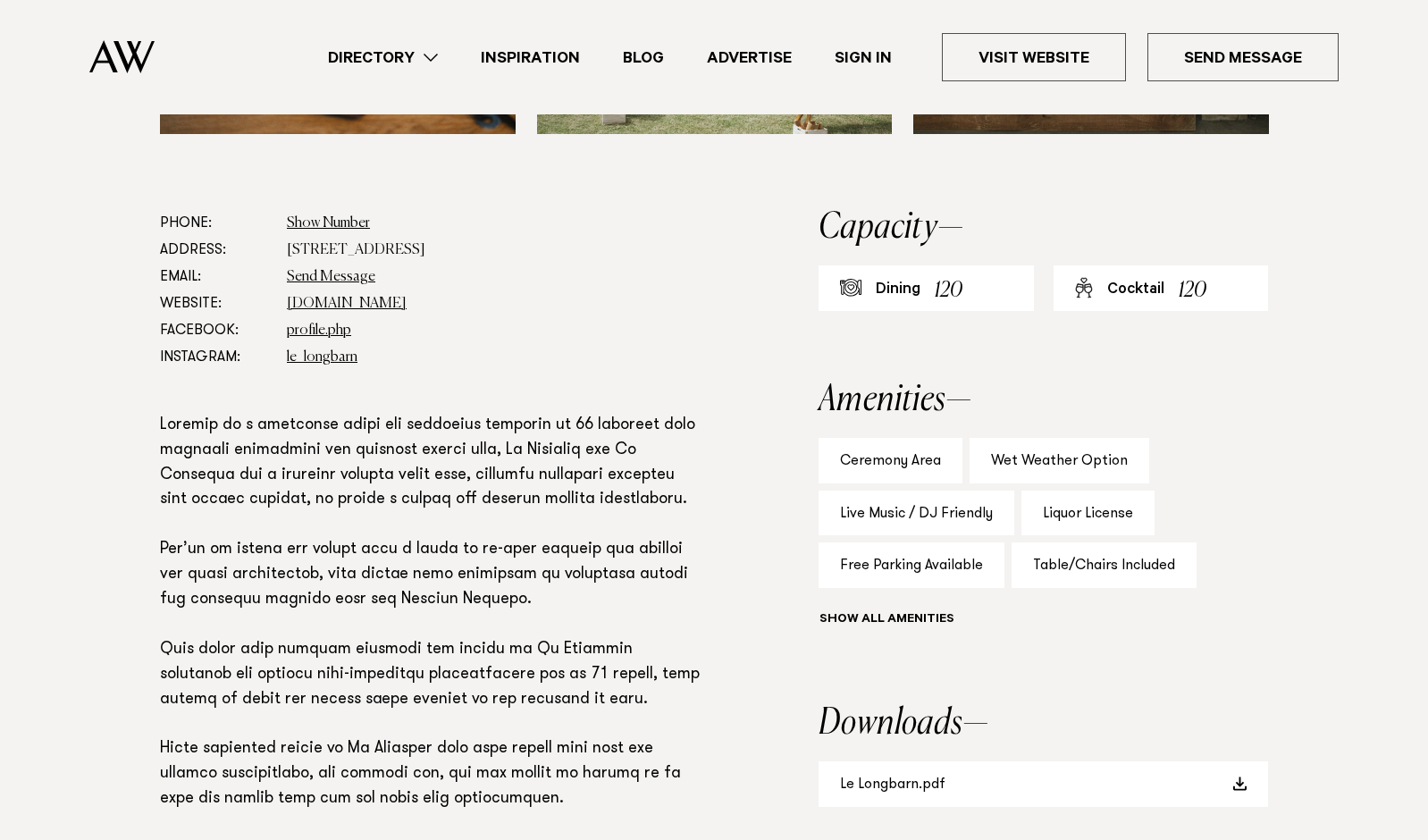
click at [439, 440] on p at bounding box center [431, 662] width 543 height 499
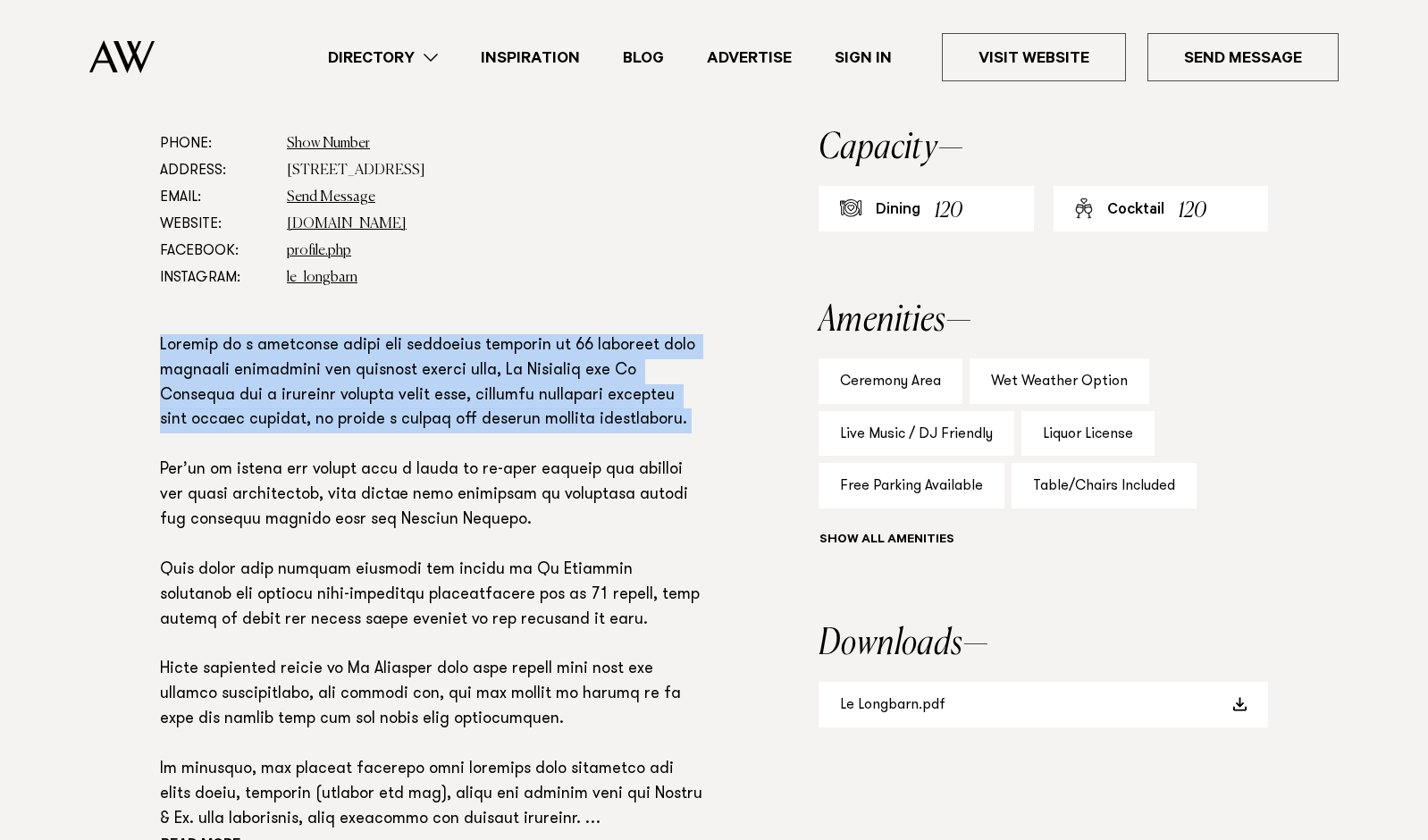
scroll to position [997, 0]
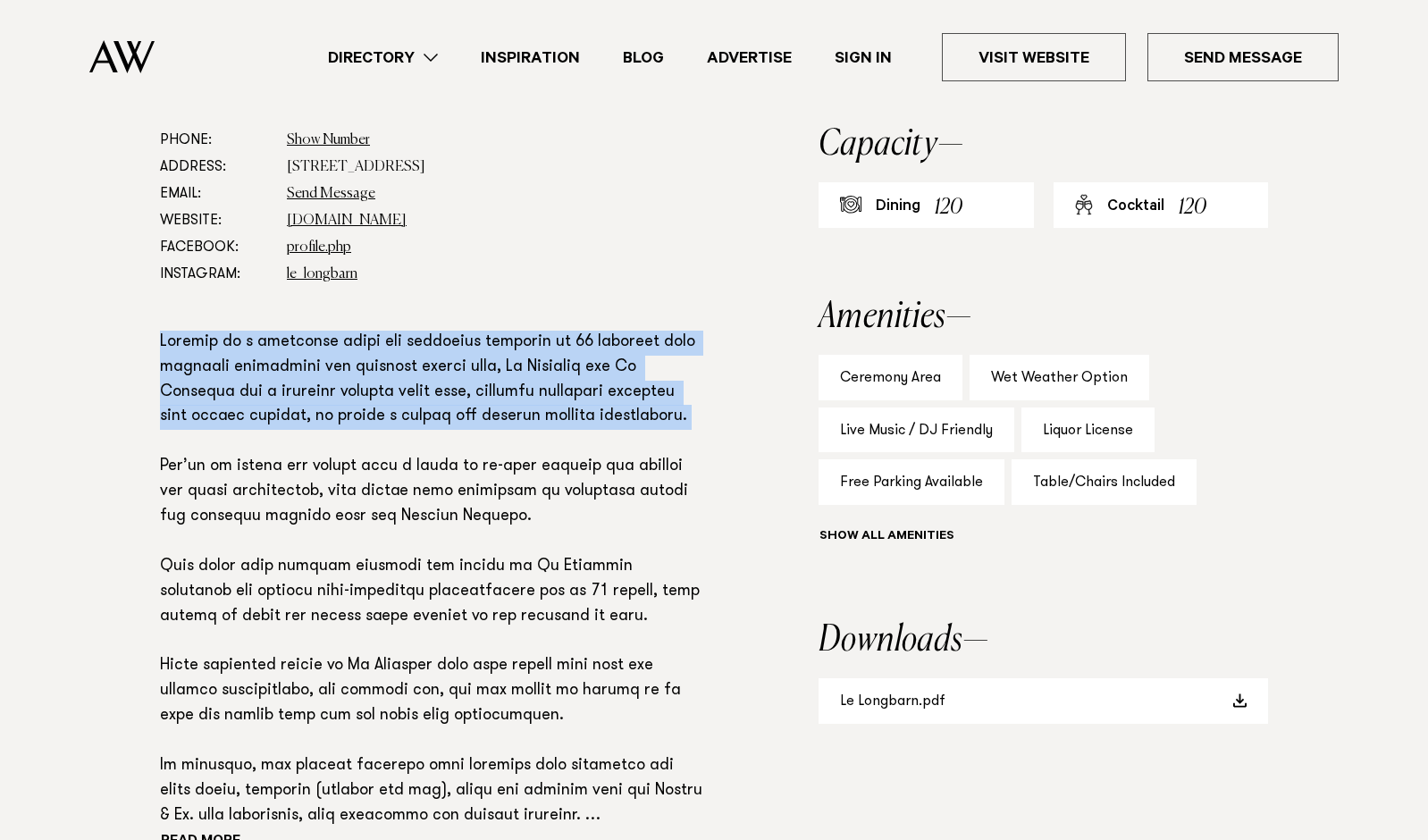
click at [439, 440] on p at bounding box center [431, 579] width 543 height 499
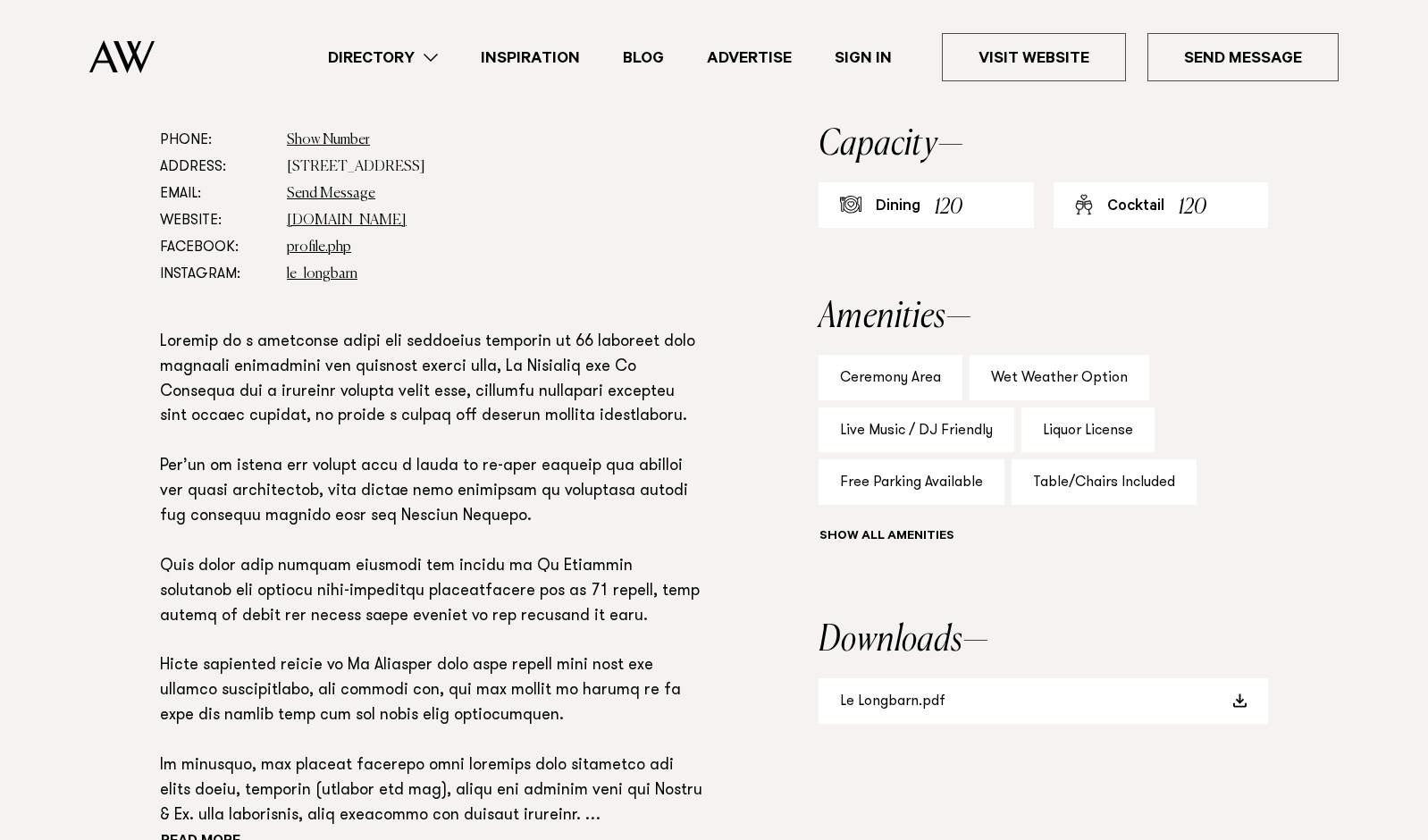
click at [439, 440] on p at bounding box center [431, 579] width 543 height 499
click at [440, 481] on p at bounding box center [431, 579] width 543 height 499
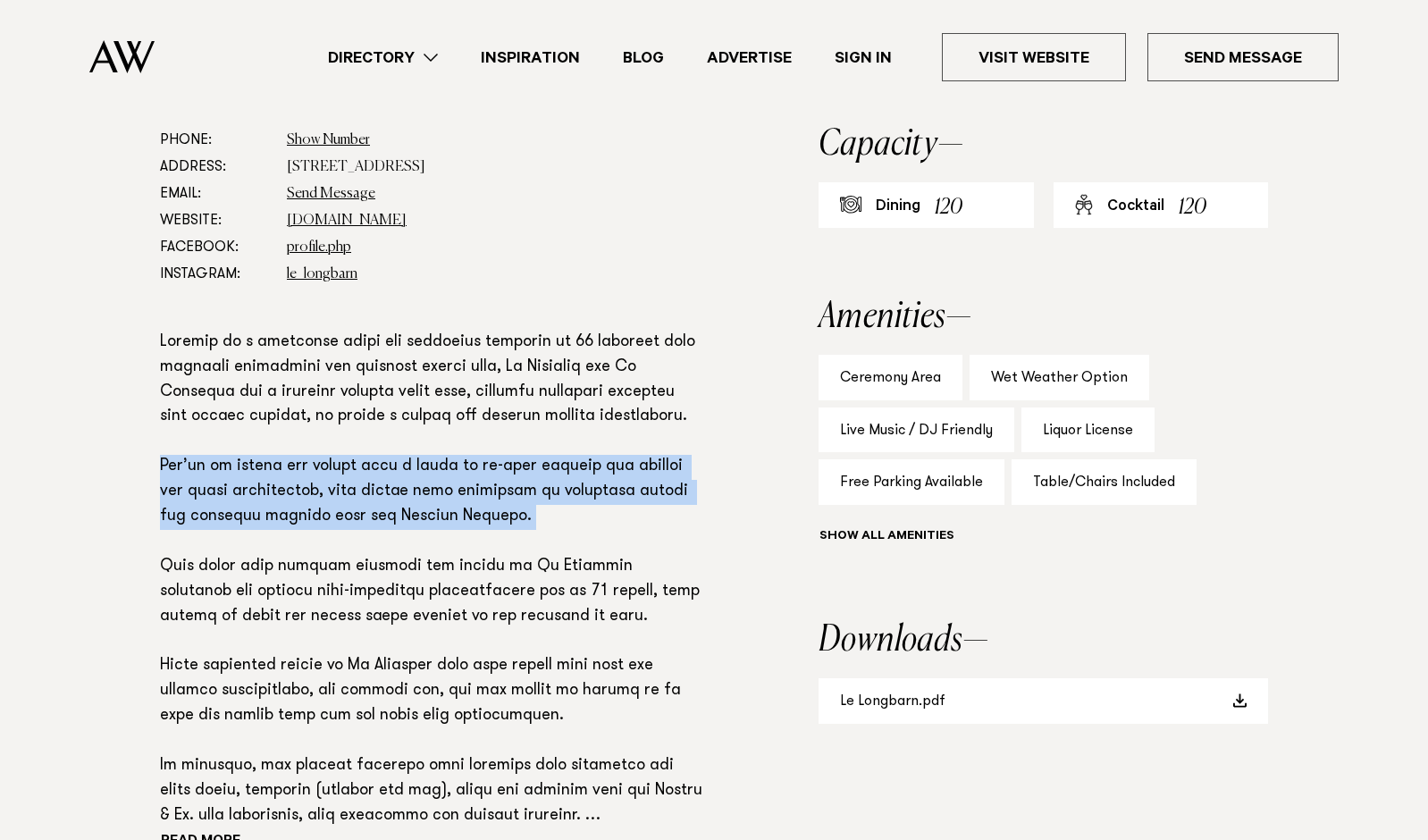
click at [440, 481] on p at bounding box center [431, 579] width 543 height 499
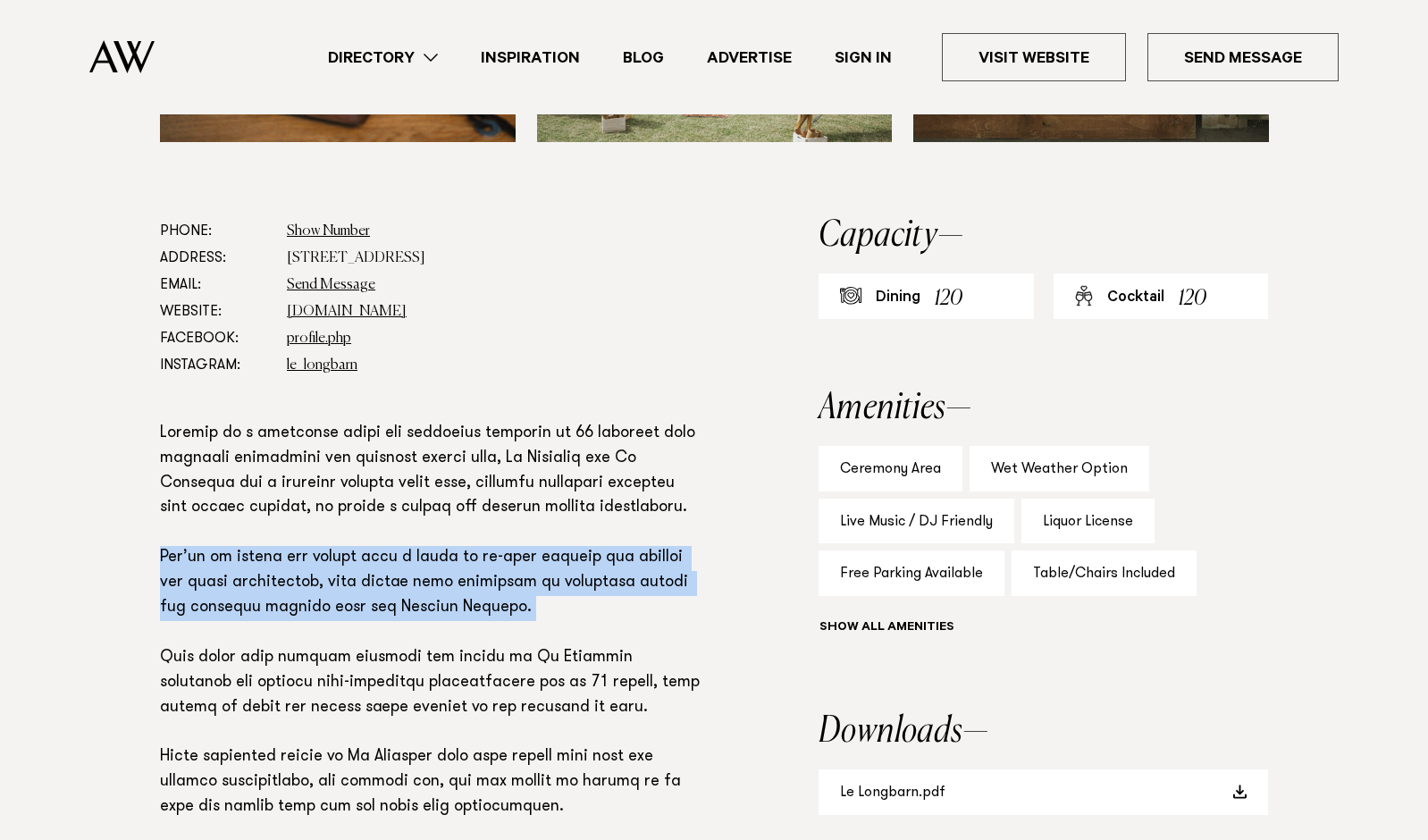
scroll to position [795, 0]
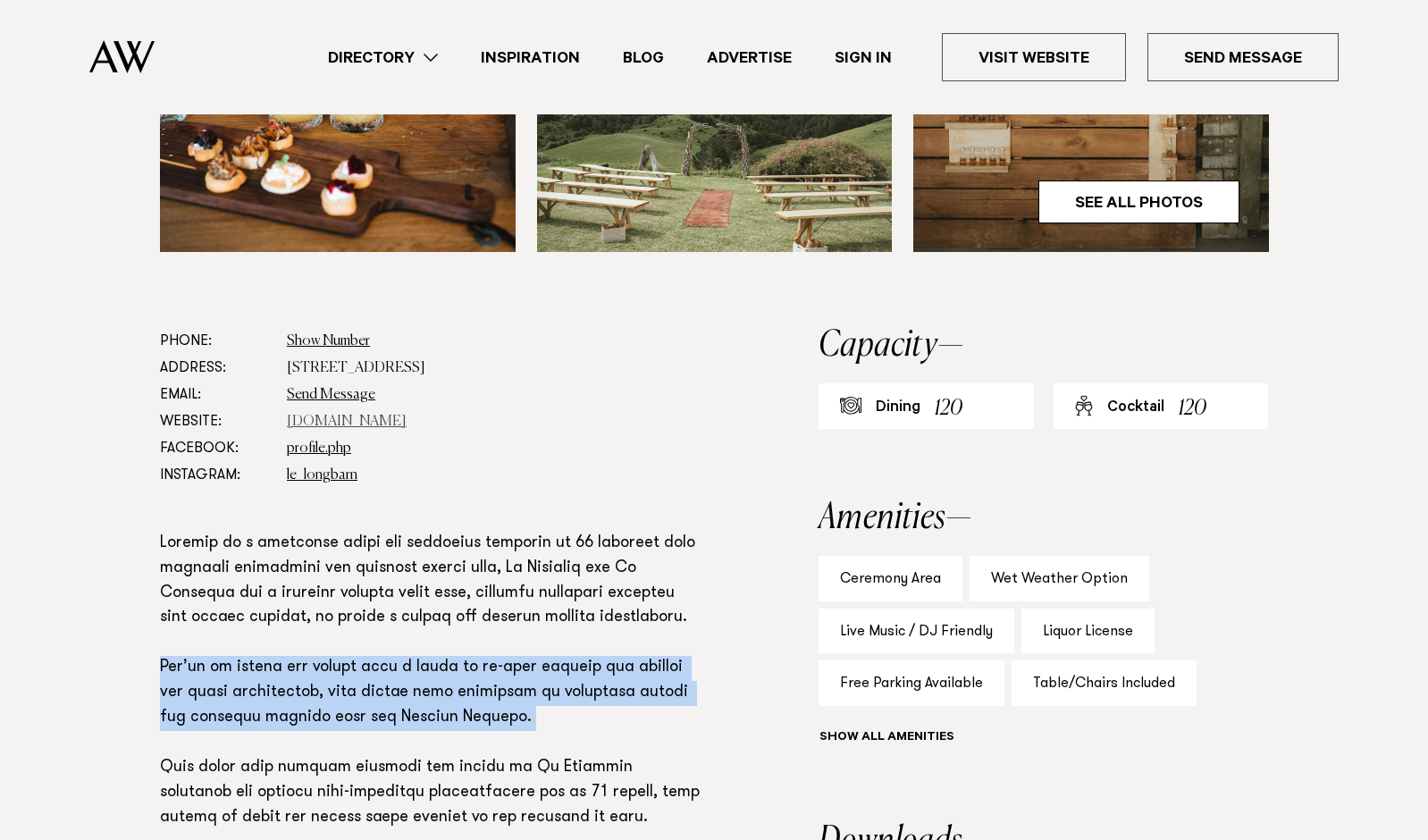
click at [334, 421] on link "www.lewoolshed.co.nz" at bounding box center [346, 421] width 120 height 14
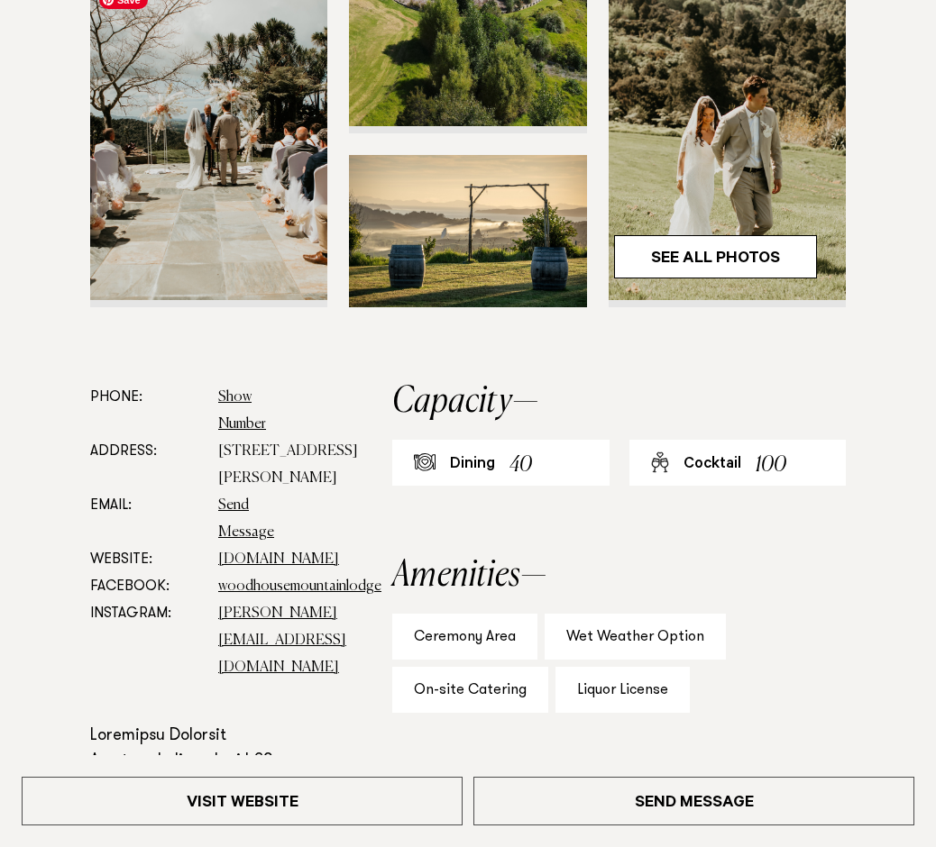
scroll to position [582, 0]
